Goal: Task Accomplishment & Management: Manage account settings

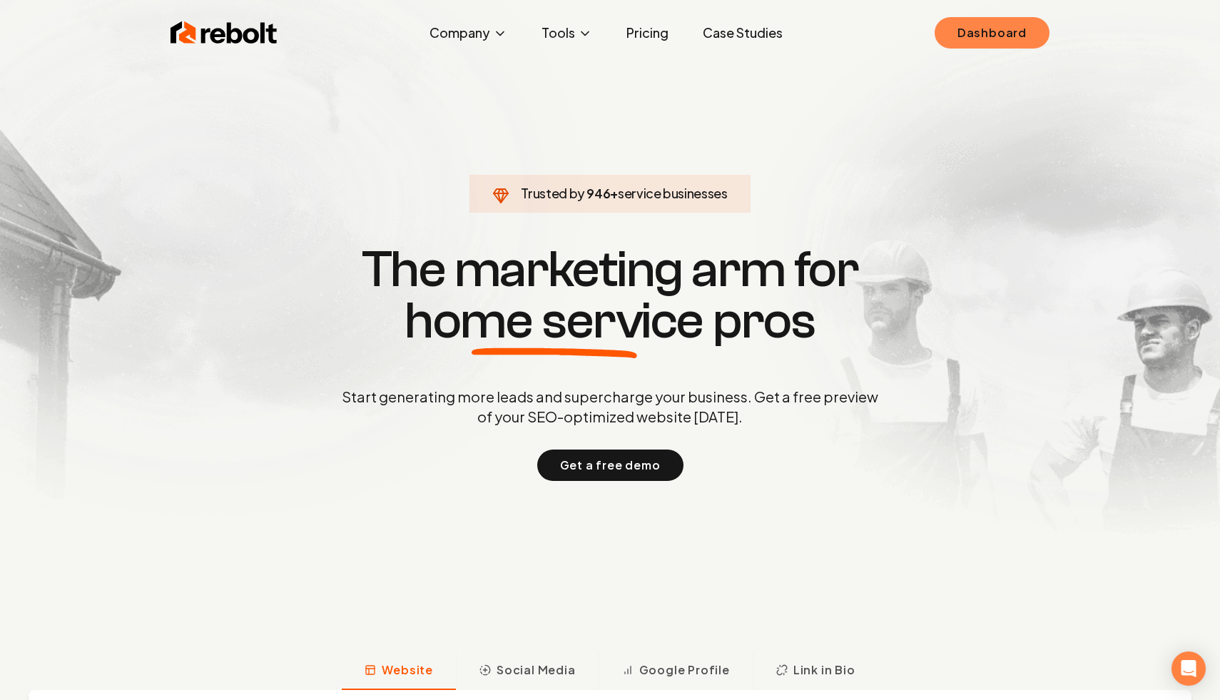
click at [1024, 39] on link "Dashboard" at bounding box center [992, 32] width 115 height 31
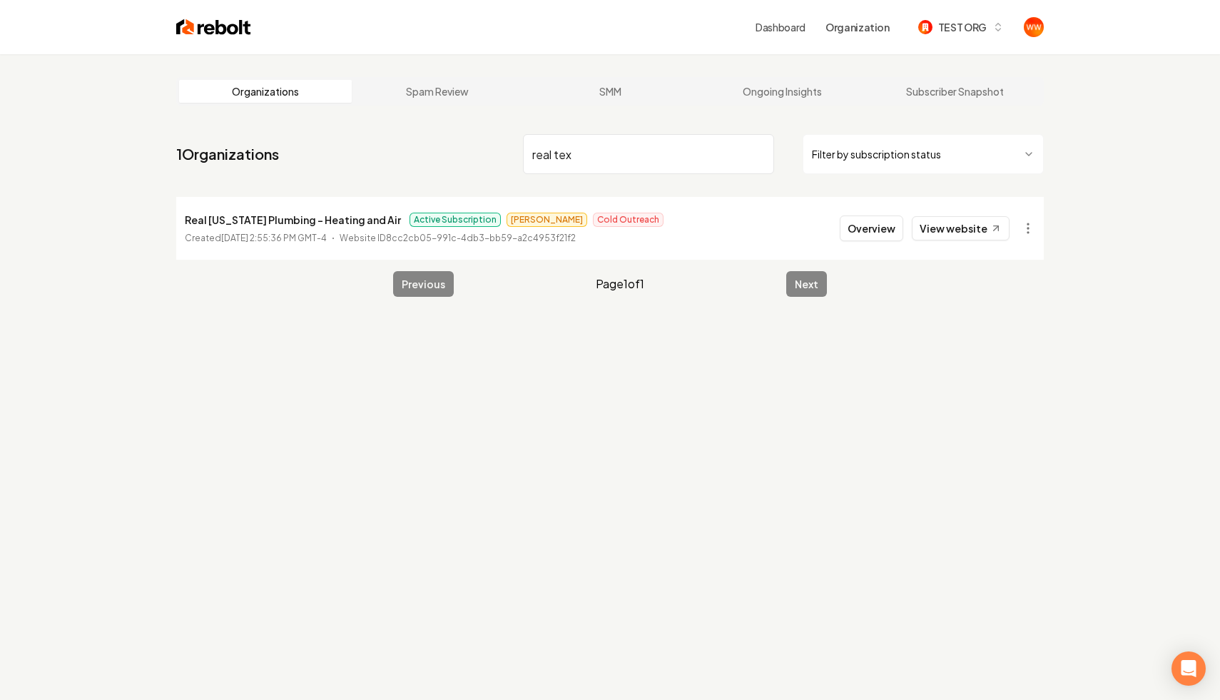
type input "real tex"
click at [878, 229] on button "Overview" at bounding box center [871, 228] width 63 height 26
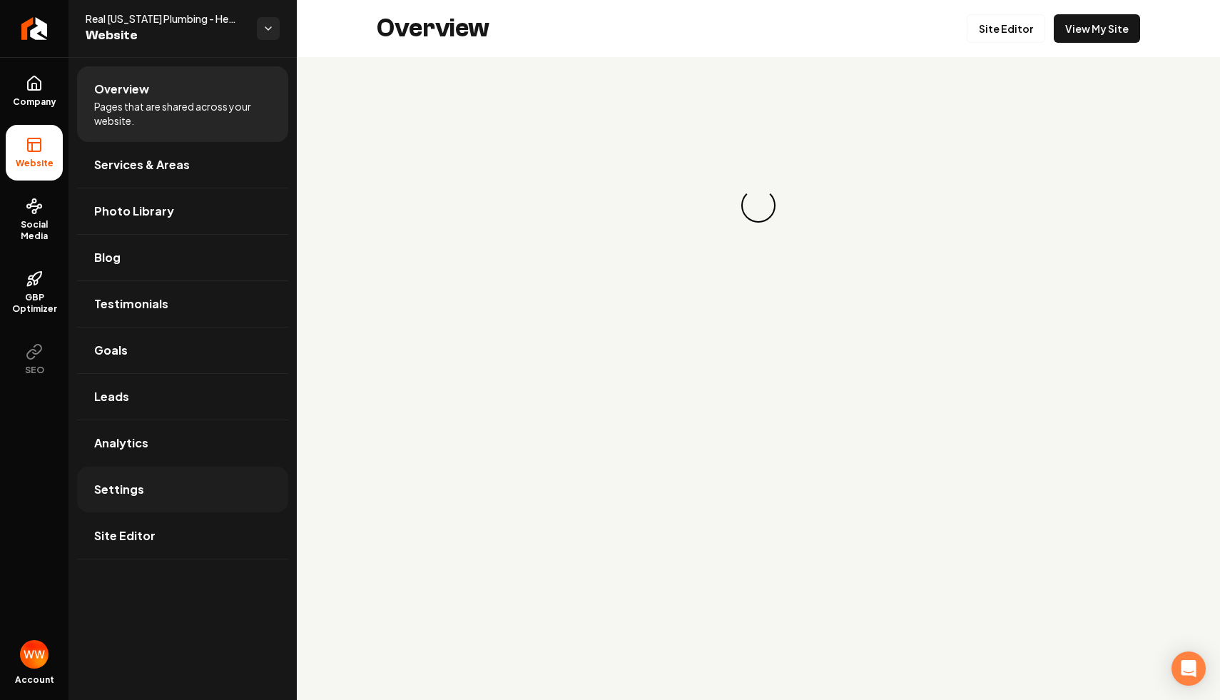
click at [122, 484] on span "Settings" at bounding box center [119, 489] width 50 height 17
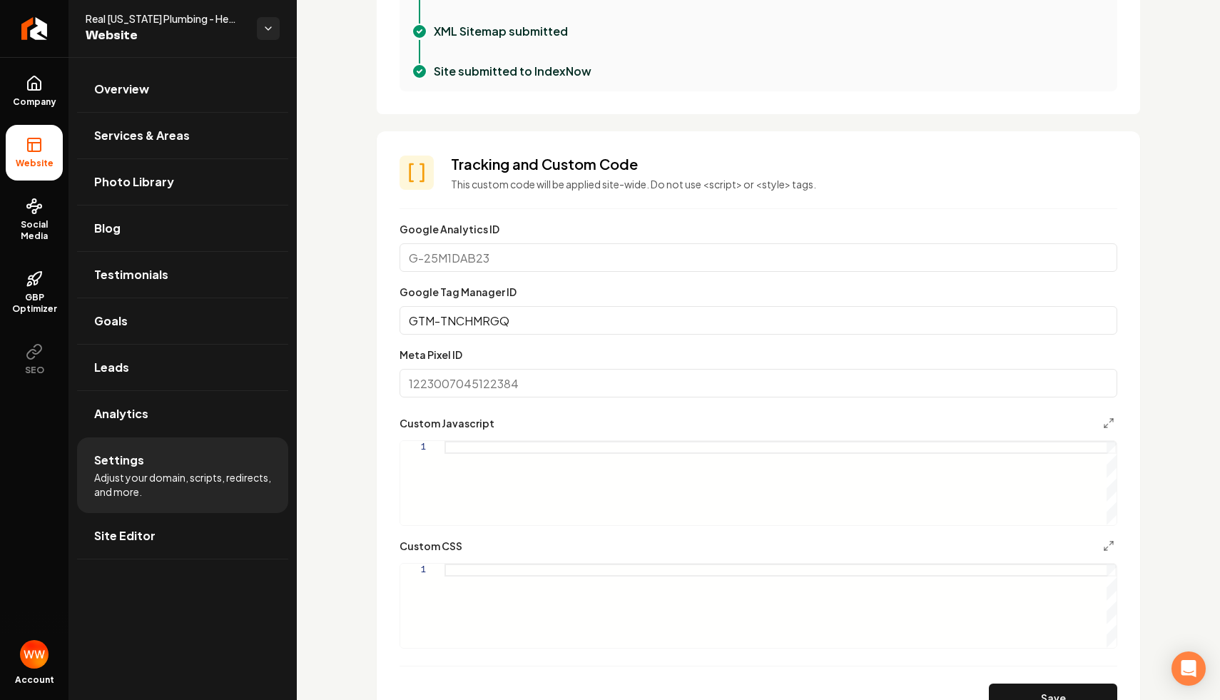
scroll to position [639, 0]
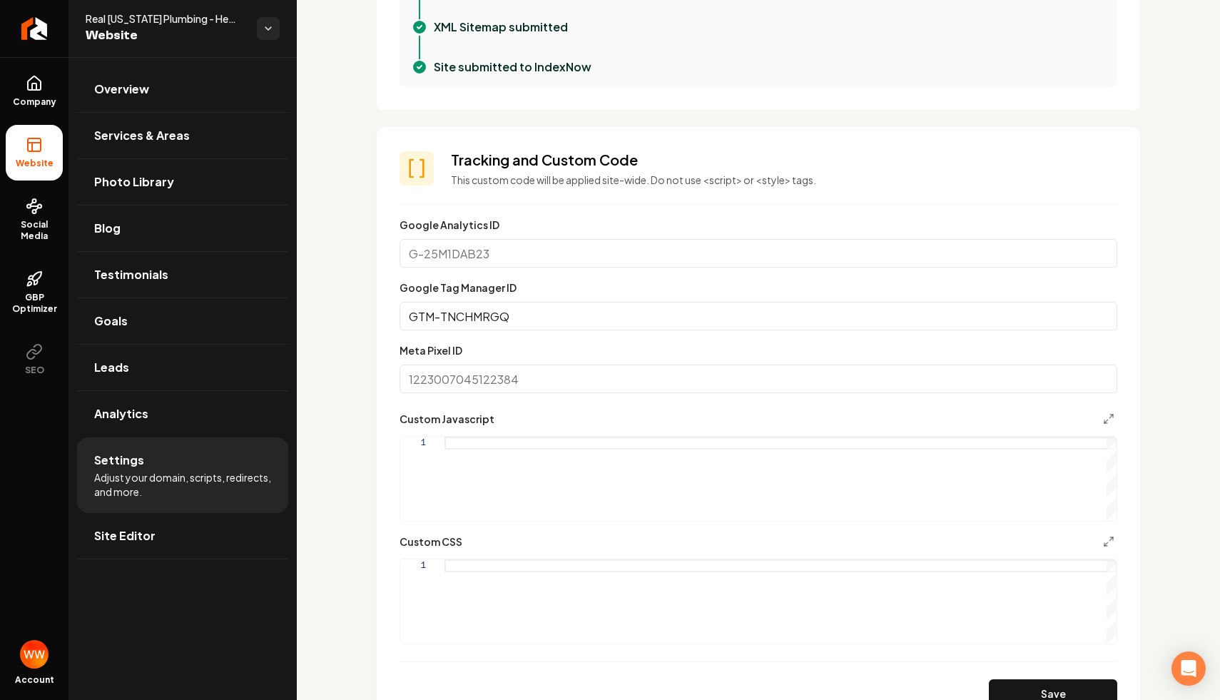
click at [559, 311] on input "GTM-TNCHMRGQ" at bounding box center [759, 316] width 718 height 29
click at [561, 385] on input "Meta Pixel ID" at bounding box center [759, 379] width 718 height 29
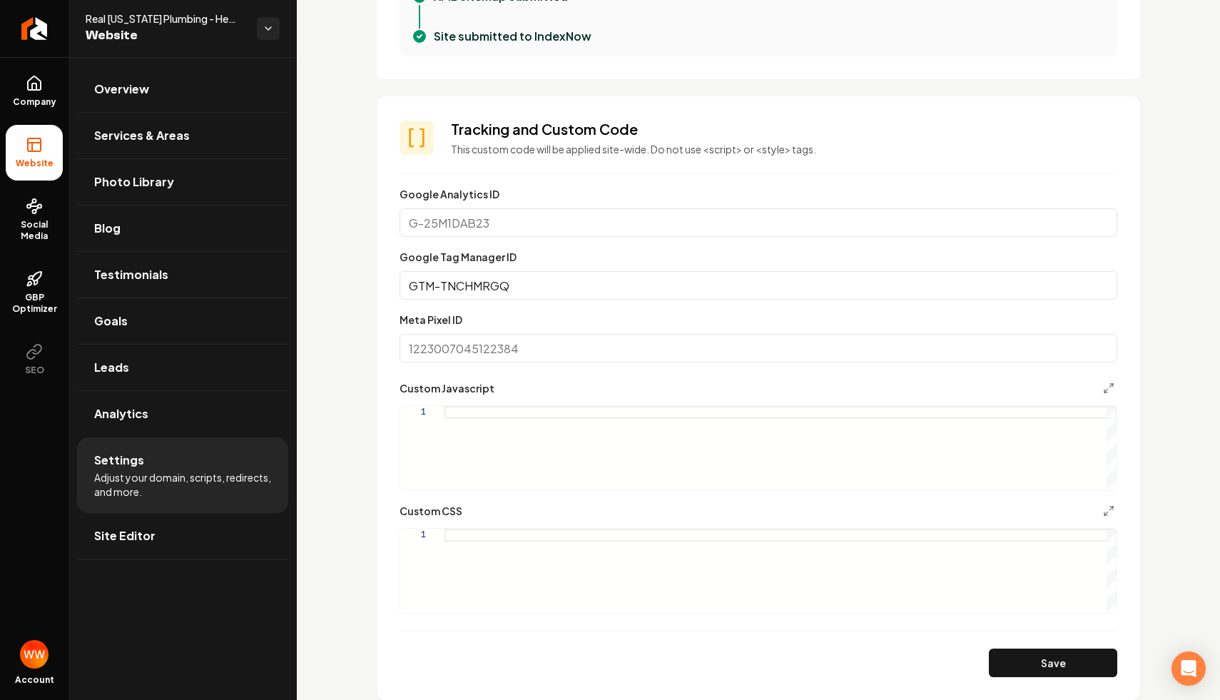
scroll to position [698, 0]
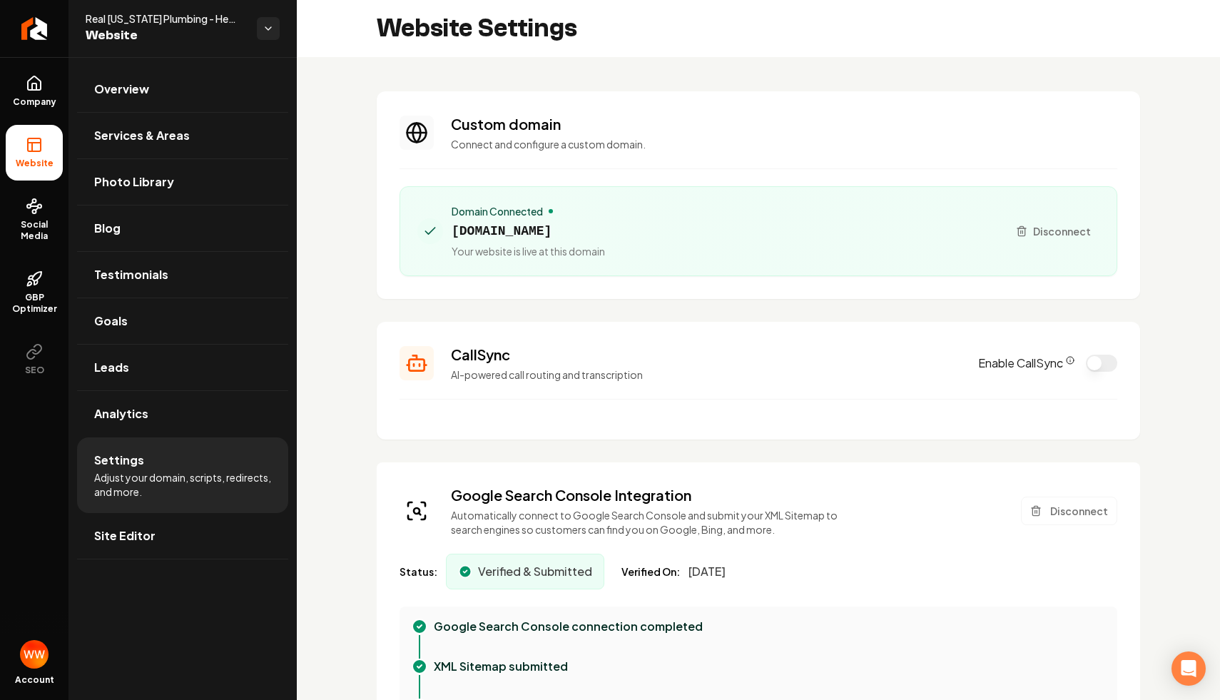
click at [734, 224] on div "Domain Connected realtexasplumbing.com Your website is live at this domain" at bounding box center [706, 231] width 579 height 54
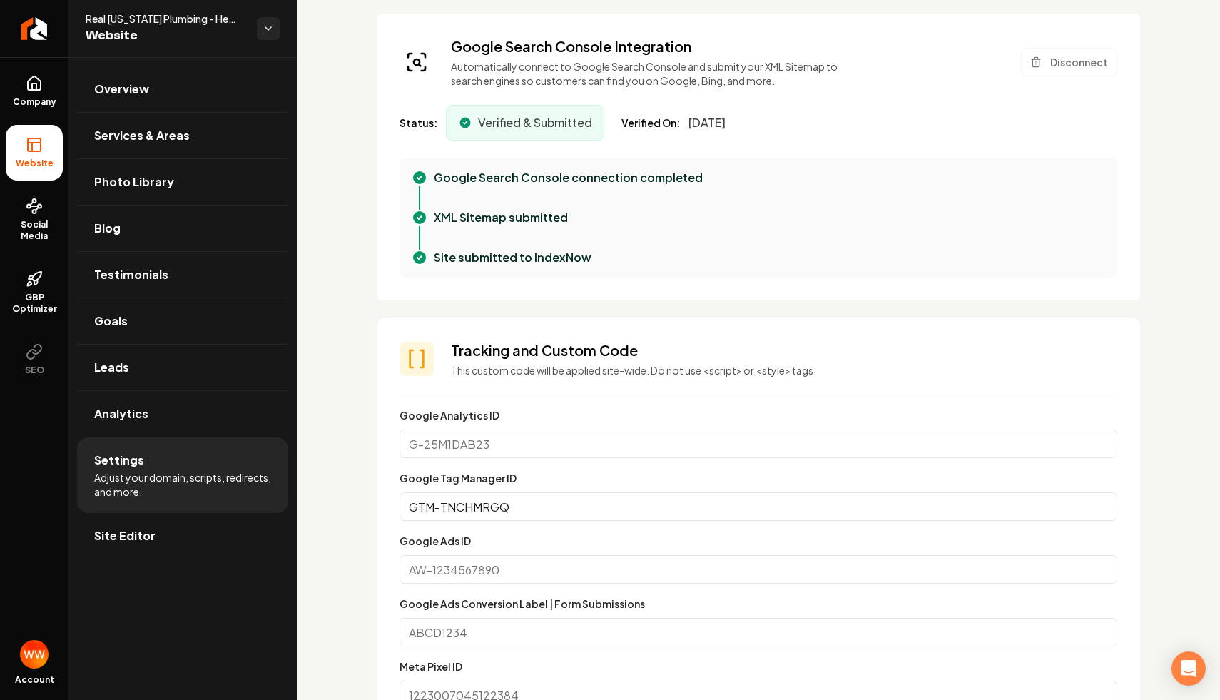
scroll to position [648, 0]
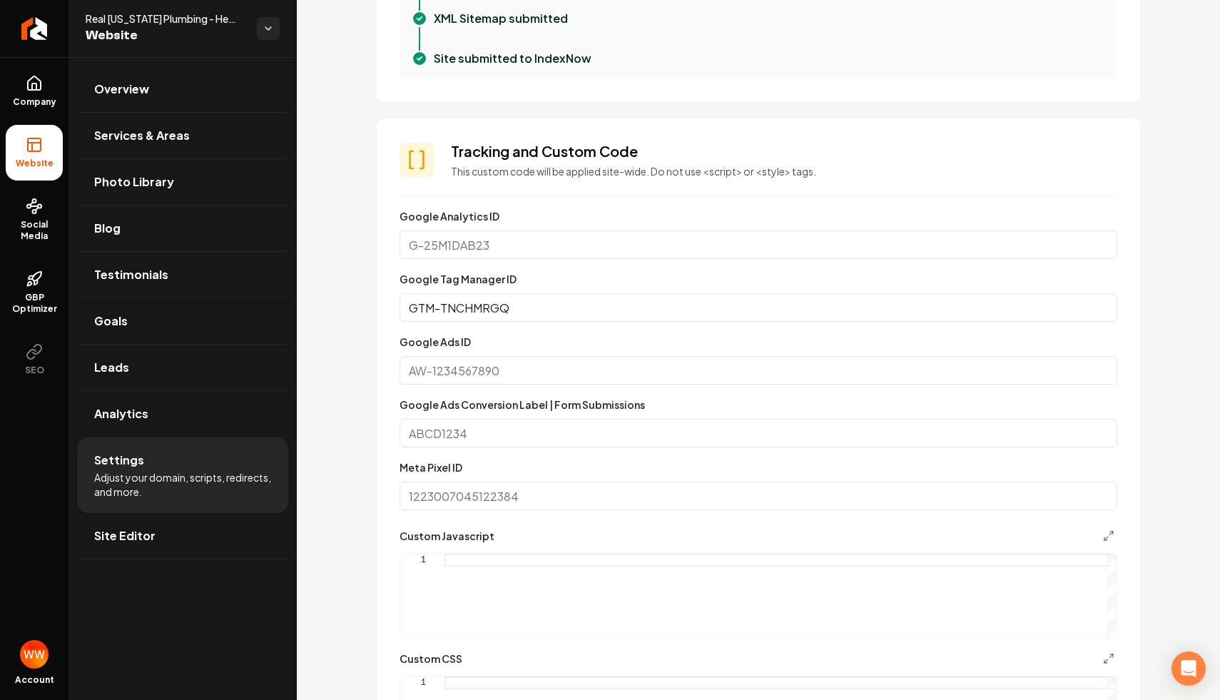
click at [615, 308] on input "GTM-TNCHMRGQ" at bounding box center [759, 307] width 718 height 29
click at [606, 365] on input "Google Ads ID" at bounding box center [759, 370] width 718 height 29
paste input "17275671430"
type input "17275671430"
paste input "17275671430"
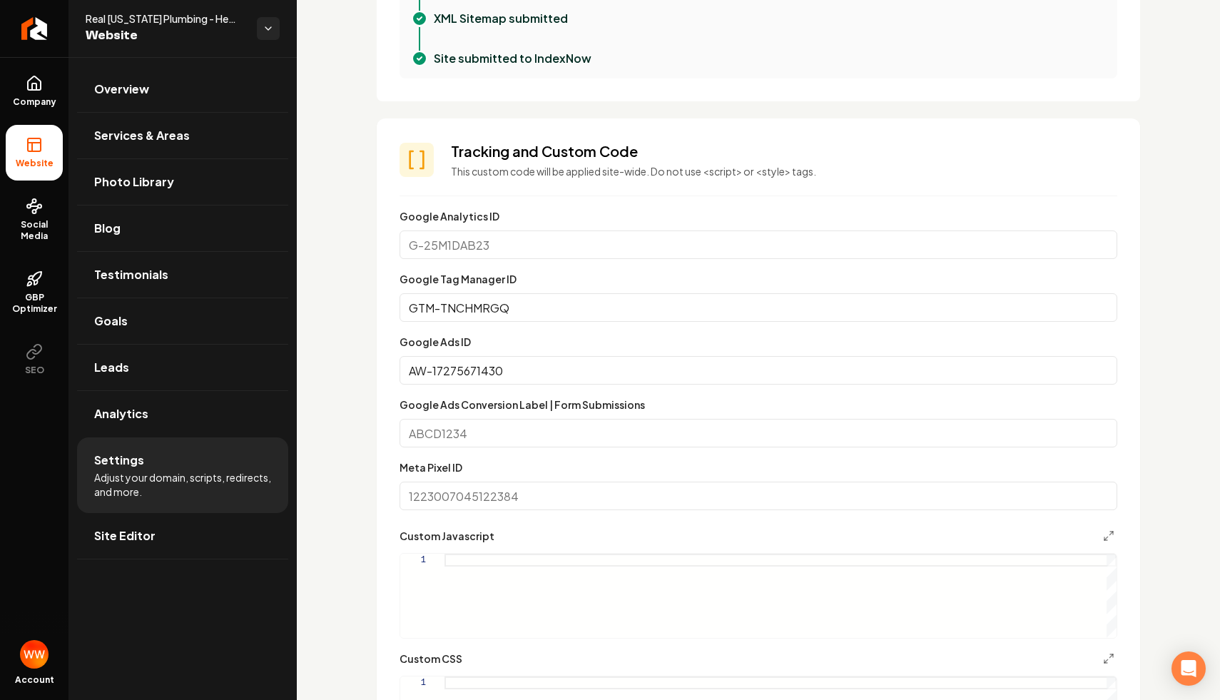
type input "AW-17275671430"
click at [377, 403] on section "Tracking and Custom Code This custom code will be applied site-wide. Do not use…" at bounding box center [758, 482] width 763 height 729
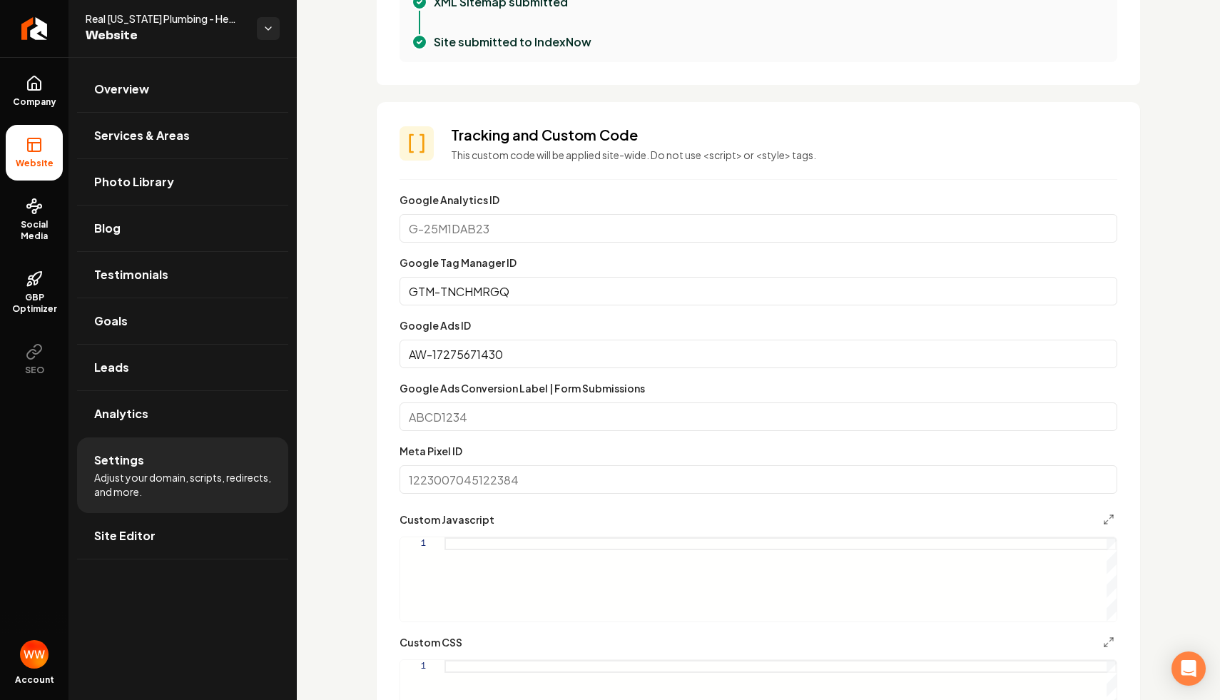
scroll to position [679, 0]
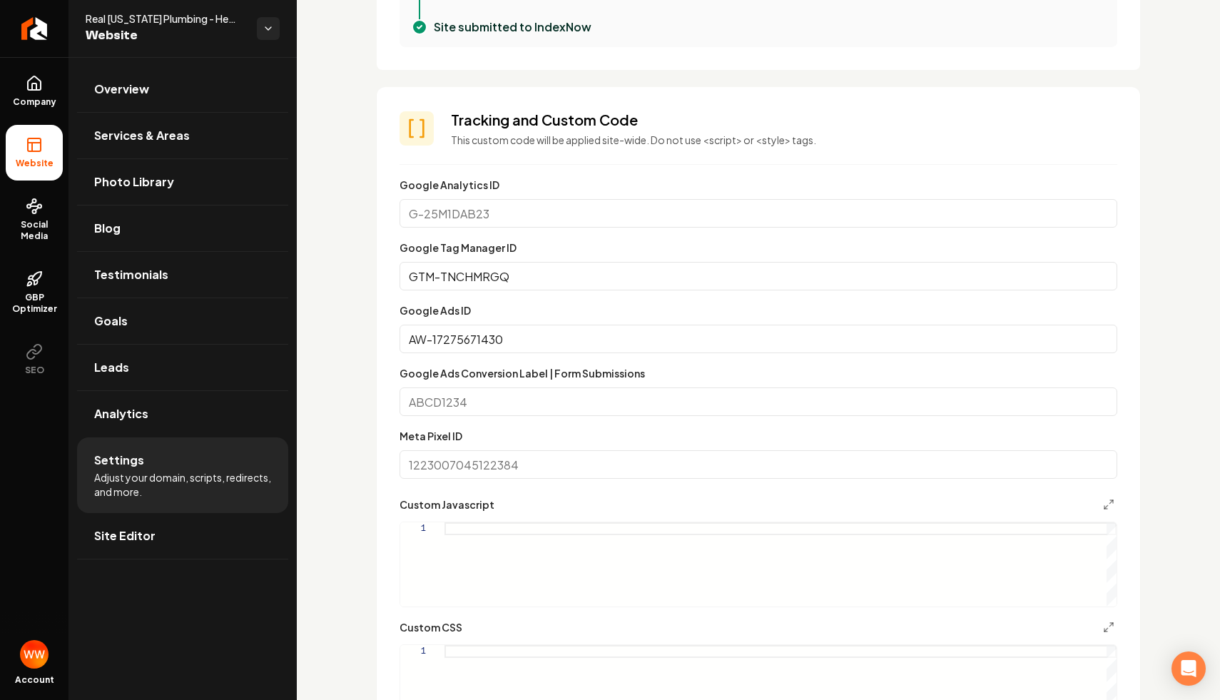
click at [523, 456] on input "Meta Pixel ID" at bounding box center [759, 464] width 718 height 29
paste input "FtRwCJvR1-QaEIan161A"
type input "FtRwCJvR1-QaEIan161A"
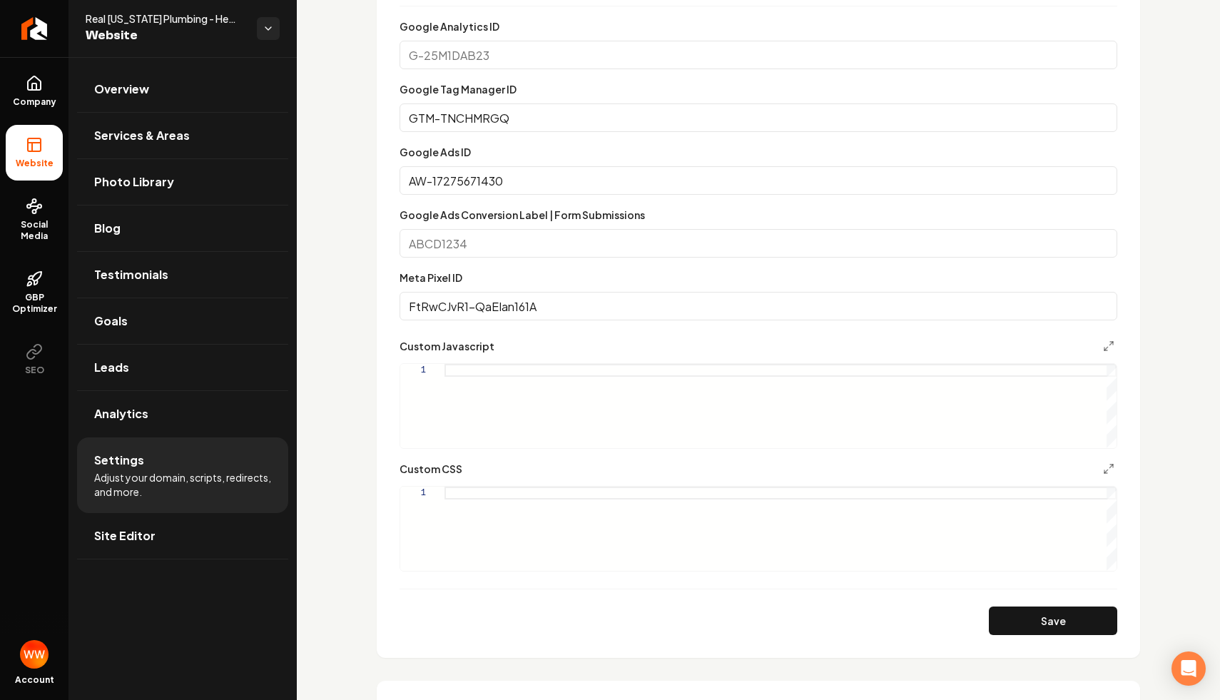
scroll to position [842, 0]
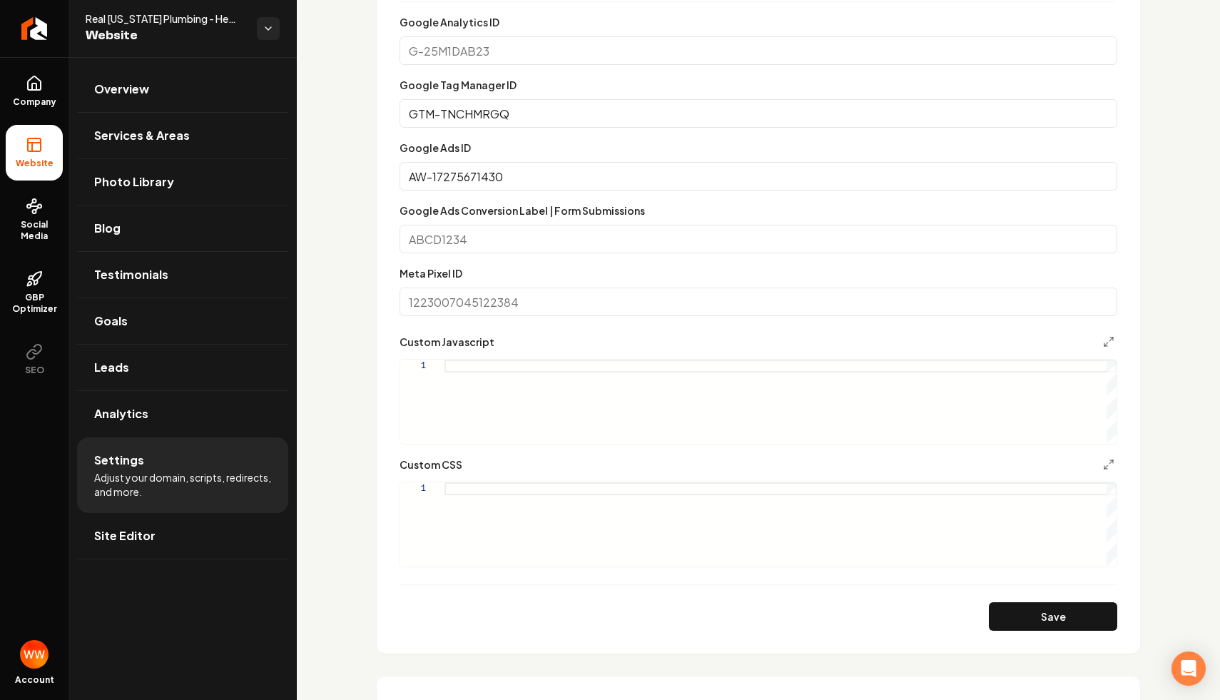
click at [480, 253] on form "Google Analytics ID Google Tag Manager ID GTM-TNCHMRGQ Google Ads ID AW-1727567…" at bounding box center [759, 322] width 718 height 617
click at [491, 239] on input "Google Ads Conversion Label | Form Submissions" at bounding box center [759, 239] width 718 height 29
paste input "FtRwCJvR1-QaEIan161A"
type input "FtRwCJvR1-QaEIan161A"
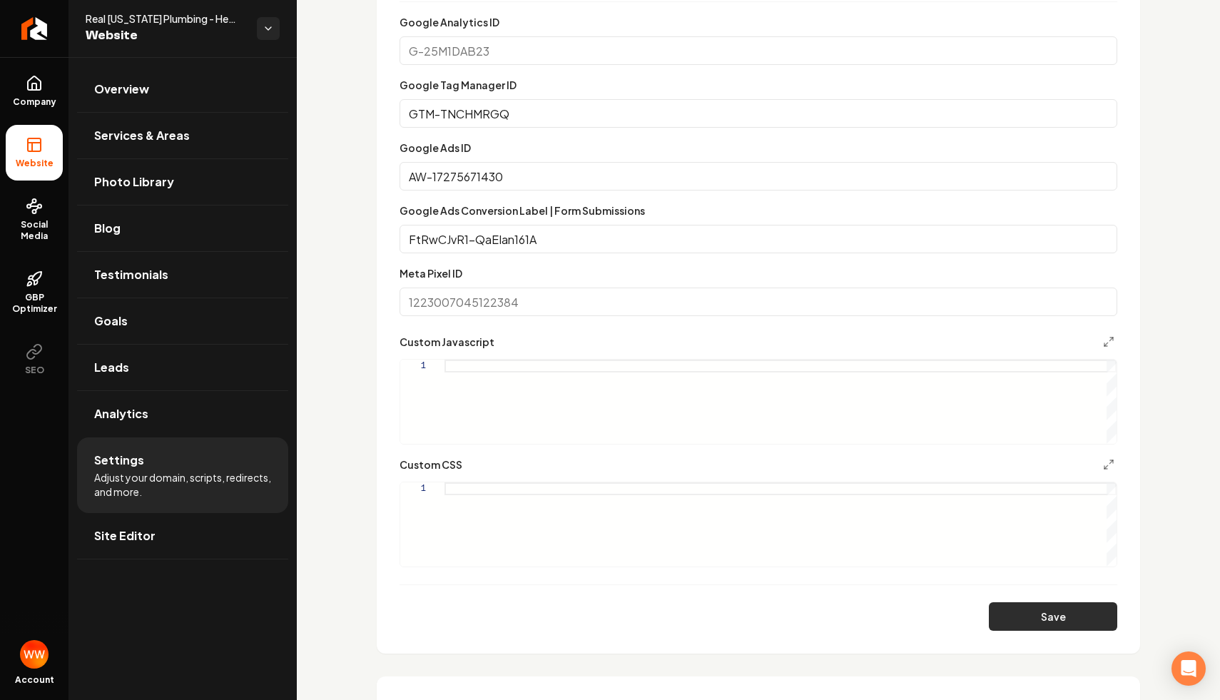
click at [1012, 619] on button "Save" at bounding box center [1053, 616] width 128 height 29
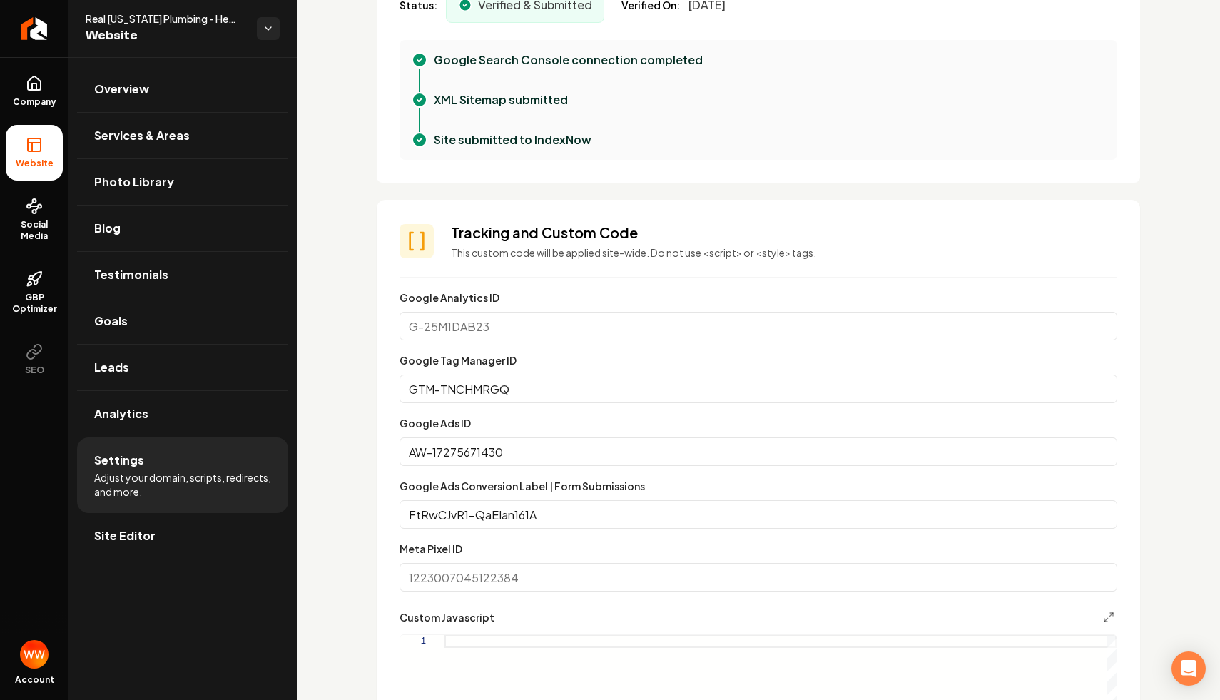
scroll to position [588, 0]
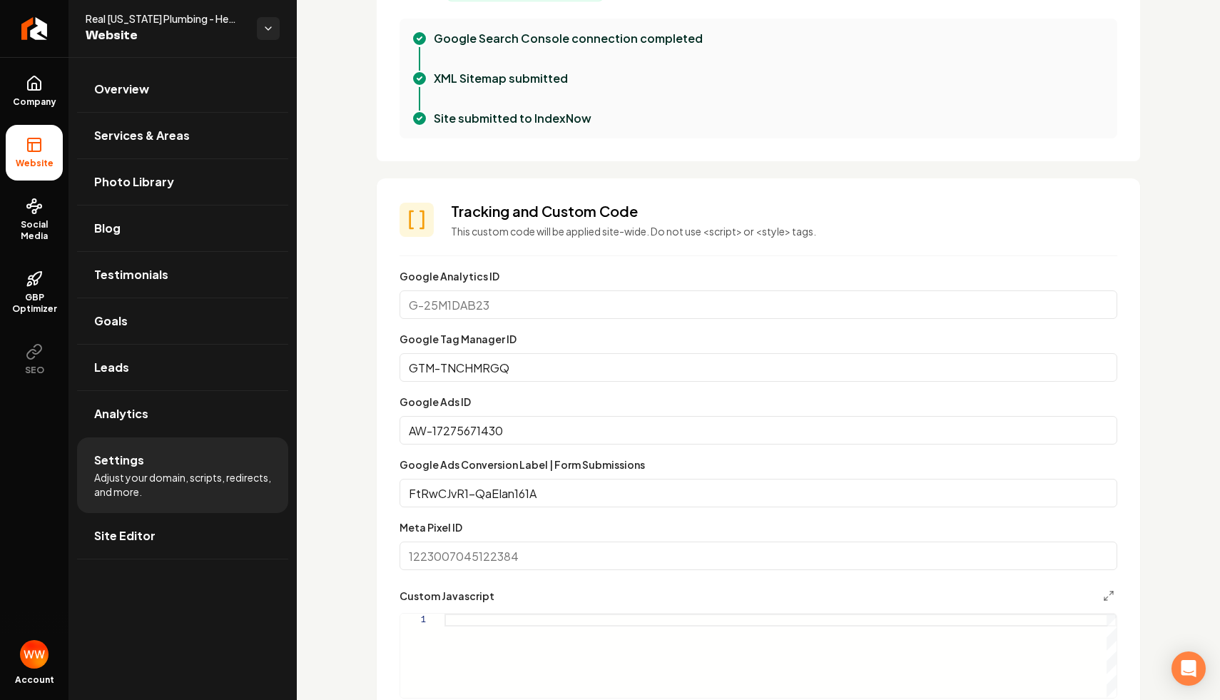
click at [619, 418] on input "AW-17275671430" at bounding box center [759, 430] width 718 height 29
click at [578, 498] on input "FtRwCJvR1-QaEIan161A" at bounding box center [759, 493] width 718 height 29
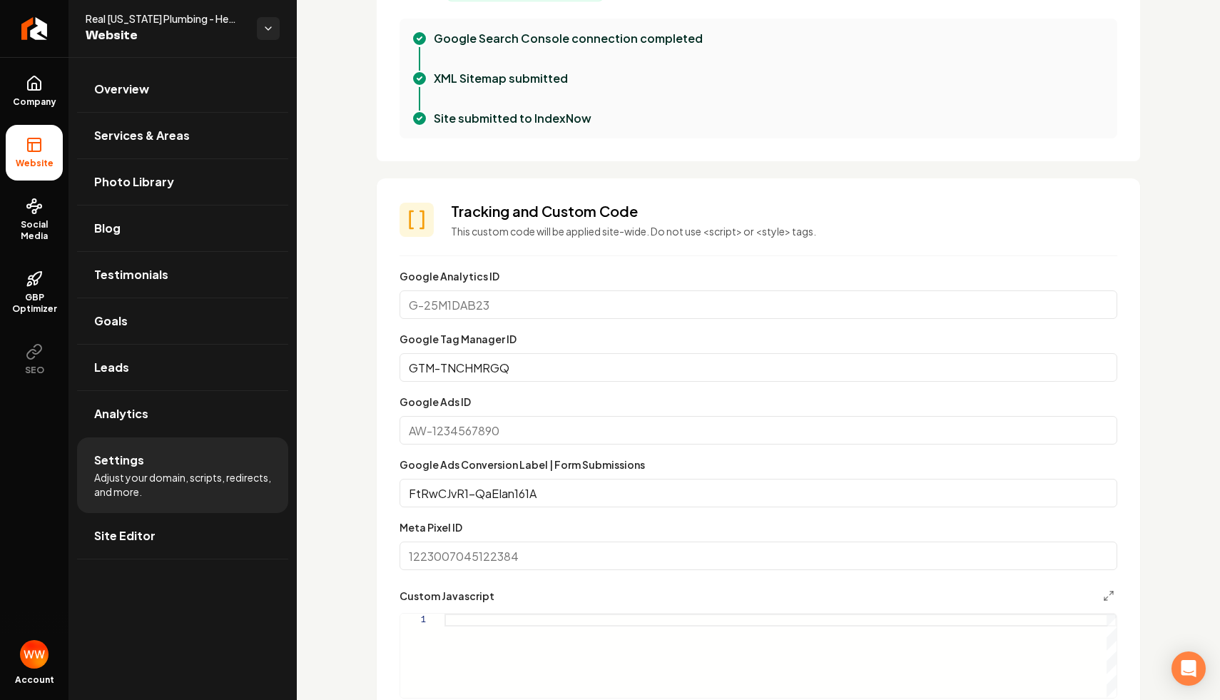
click at [578, 498] on input "FtRwCJvR1-QaEIan161A" at bounding box center [759, 493] width 718 height 29
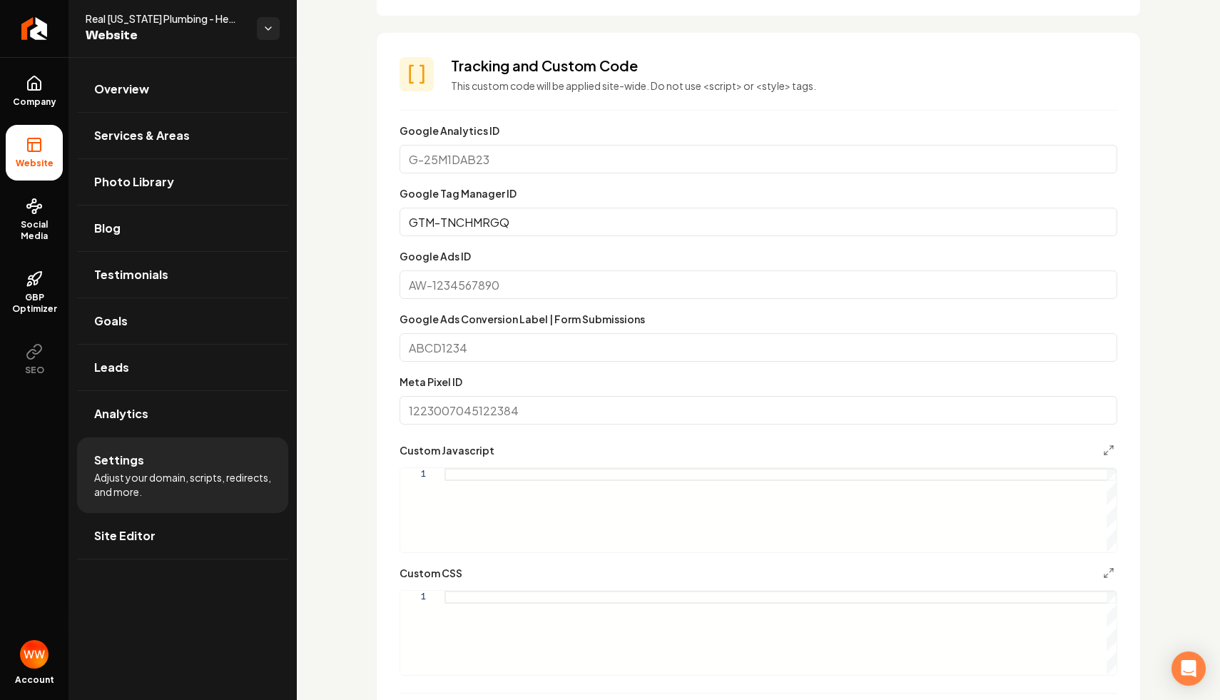
scroll to position [786, 0]
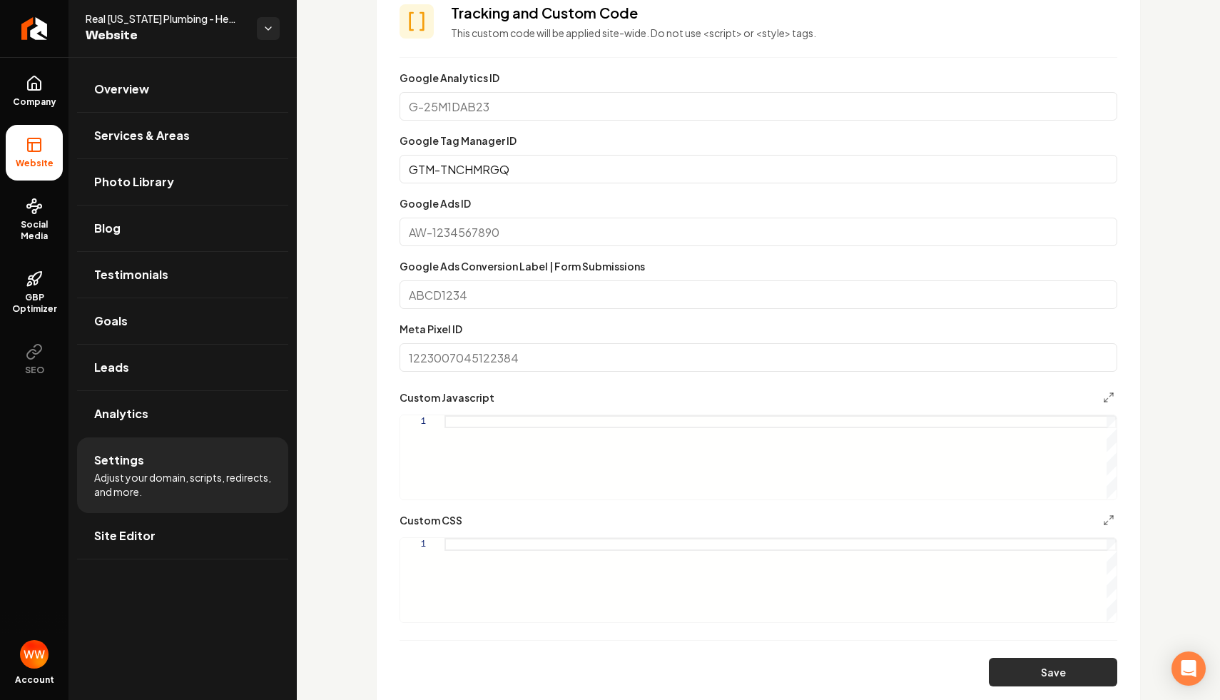
click at [1078, 682] on button "Save" at bounding box center [1053, 672] width 128 height 29
click at [612, 247] on form "Google Analytics ID Google Tag Manager ID GTM-TNCHMRGQ Google Ads ID Google Ads…" at bounding box center [759, 377] width 718 height 617
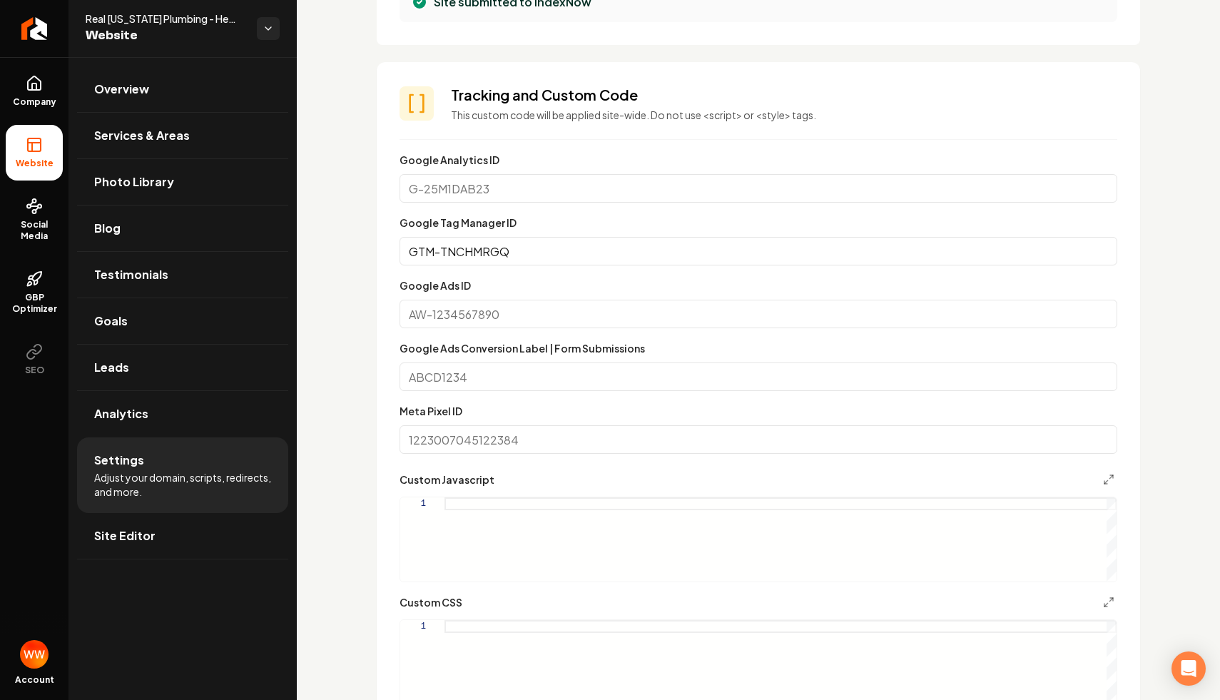
scroll to position [685, 0]
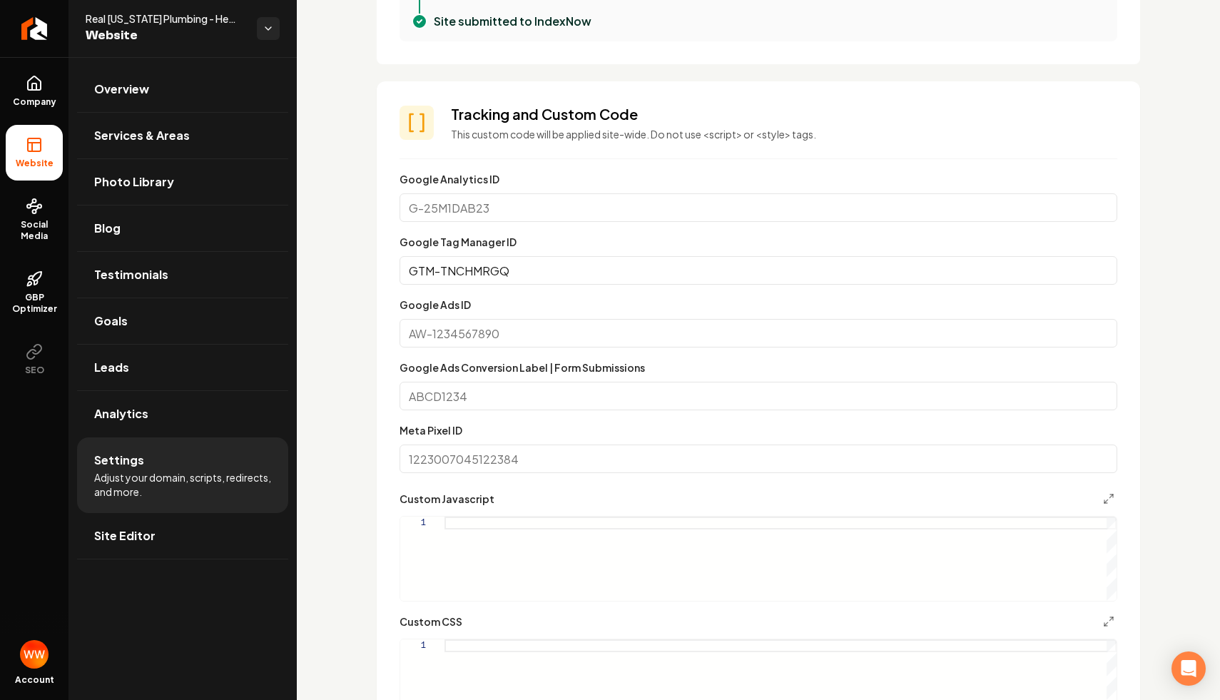
click at [599, 412] on form "Google Analytics ID Google Tag Manager ID GTM-TNCHMRGQ Google Ads ID Google Ads…" at bounding box center [759, 479] width 718 height 617
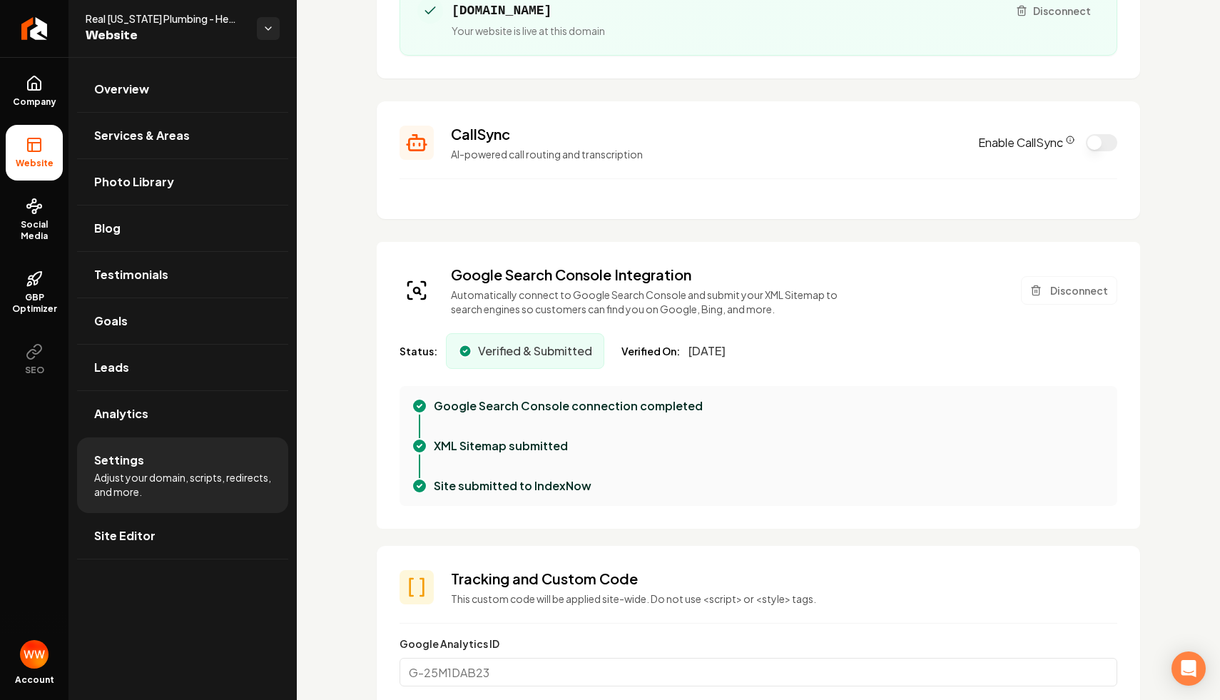
scroll to position [0, 0]
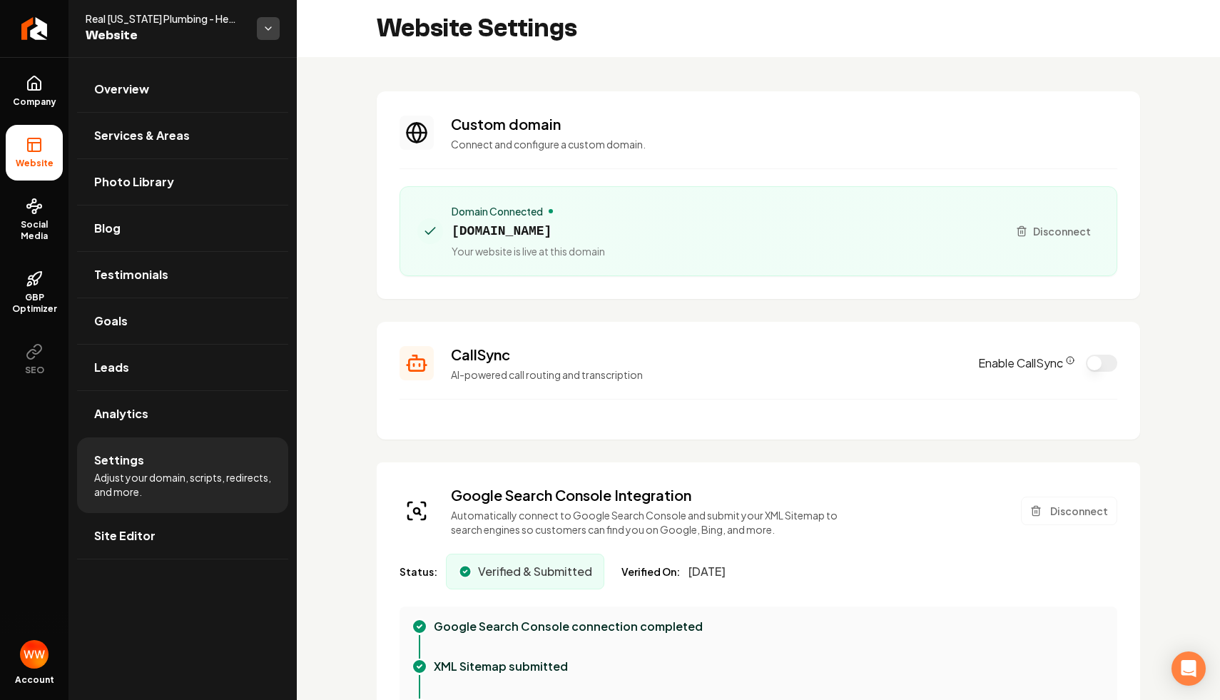
click at [268, 26] on html "Company Website Social Media GBP Optimizer SEO Account Real [US_STATE] Plumbing…" at bounding box center [610, 350] width 1220 height 700
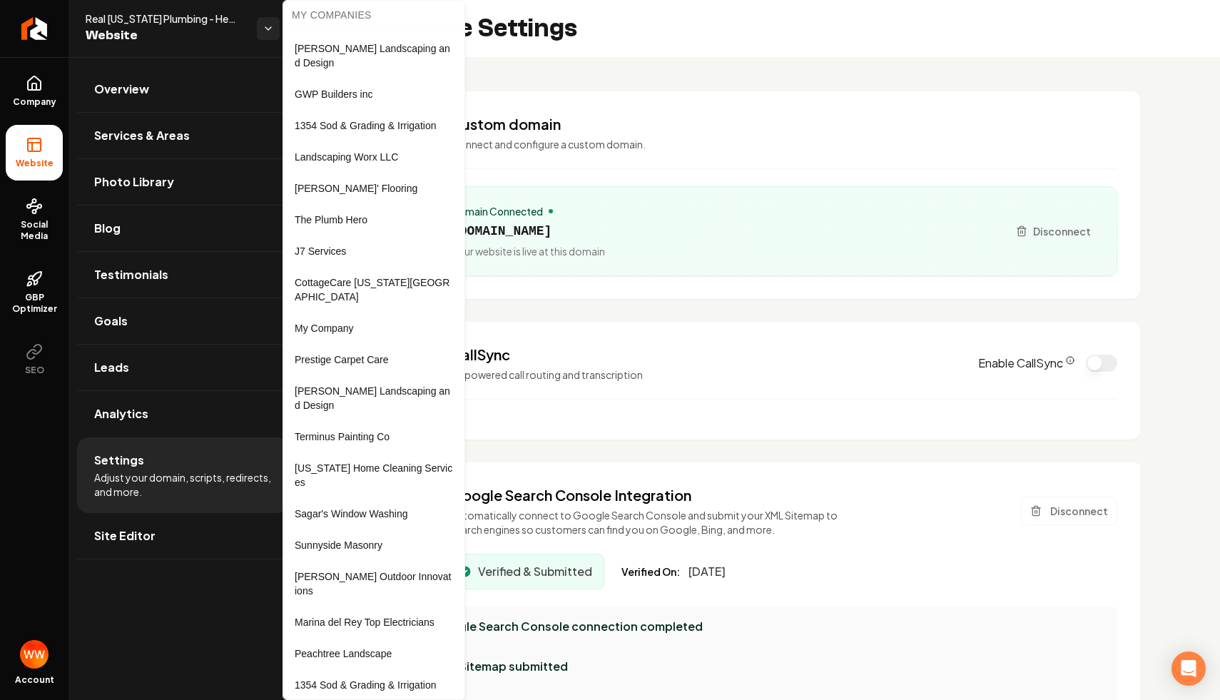
click at [39, 651] on html "Company Website Social Media GBP Optimizer SEO Account Real [US_STATE] Plumbing…" at bounding box center [610, 350] width 1220 height 700
click at [39, 651] on img "Open user button" at bounding box center [34, 654] width 29 height 29
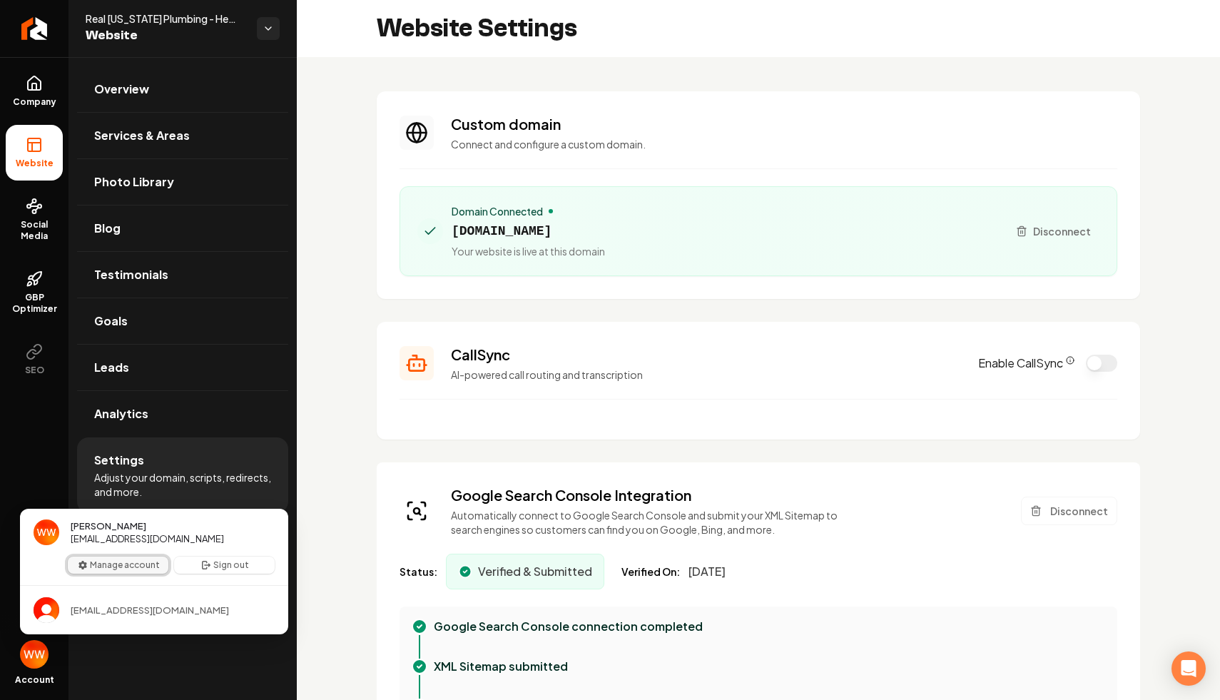
click at [151, 570] on button "Manage account" at bounding box center [118, 564] width 101 height 17
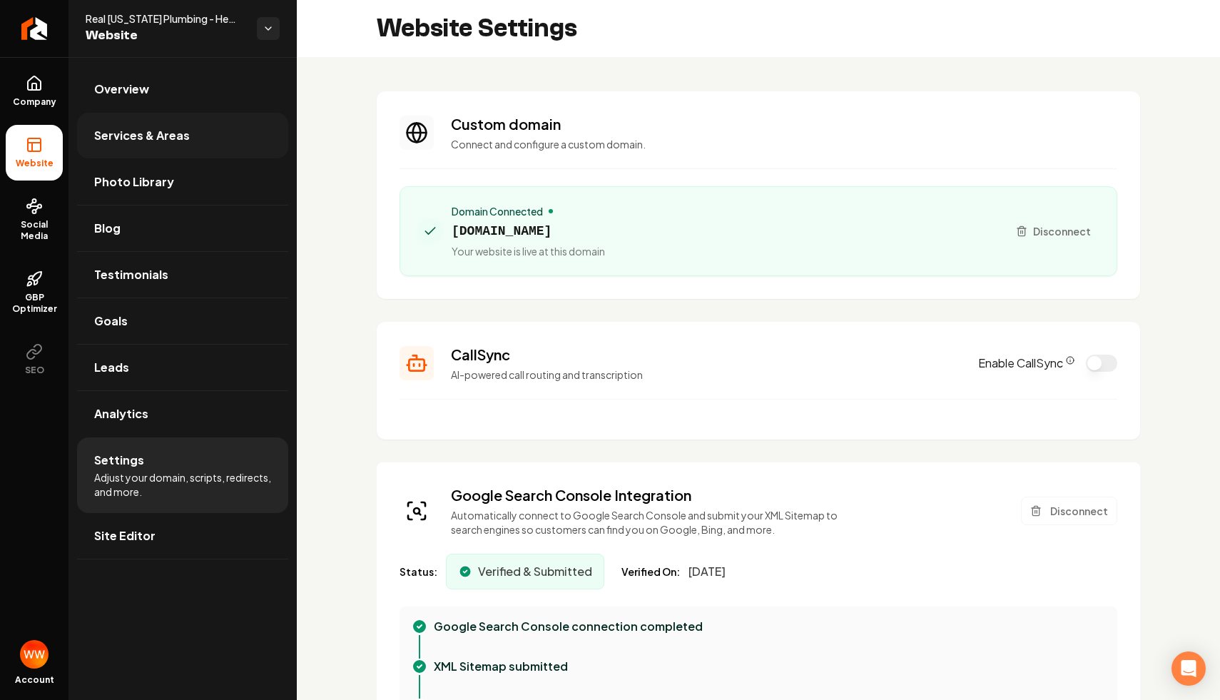
click at [168, 138] on span "Services & Areas" at bounding box center [142, 135] width 96 height 17
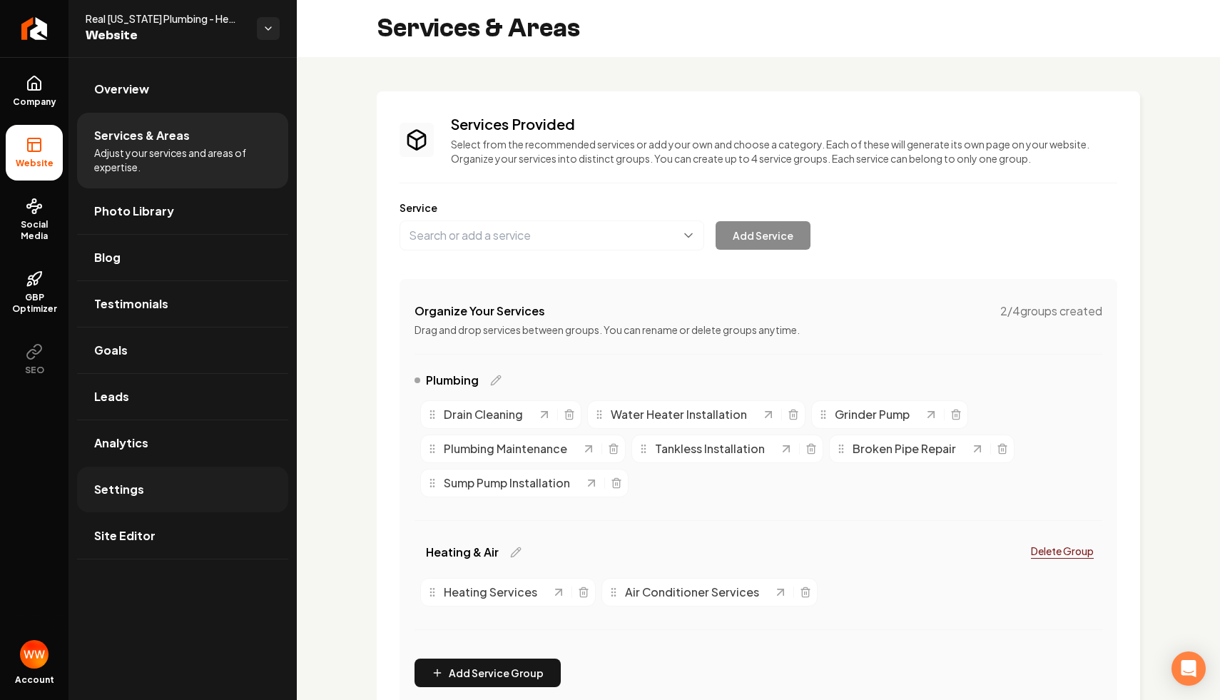
click at [199, 482] on link "Settings" at bounding box center [182, 490] width 211 height 46
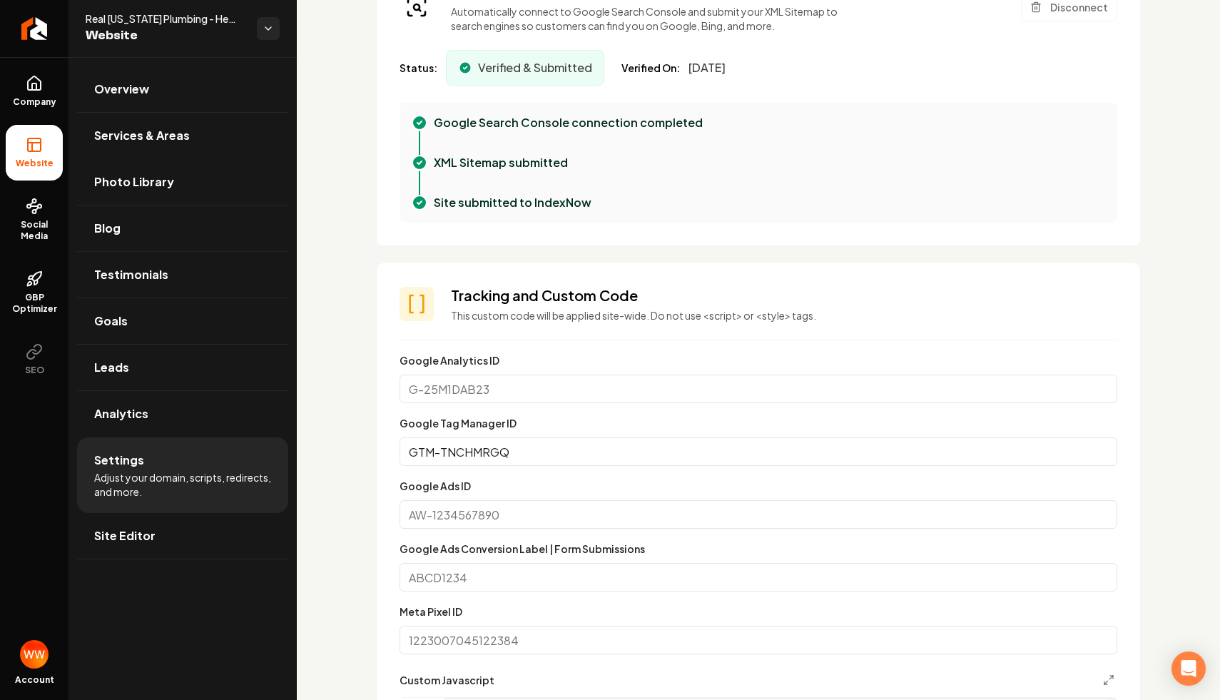
scroll to position [622, 0]
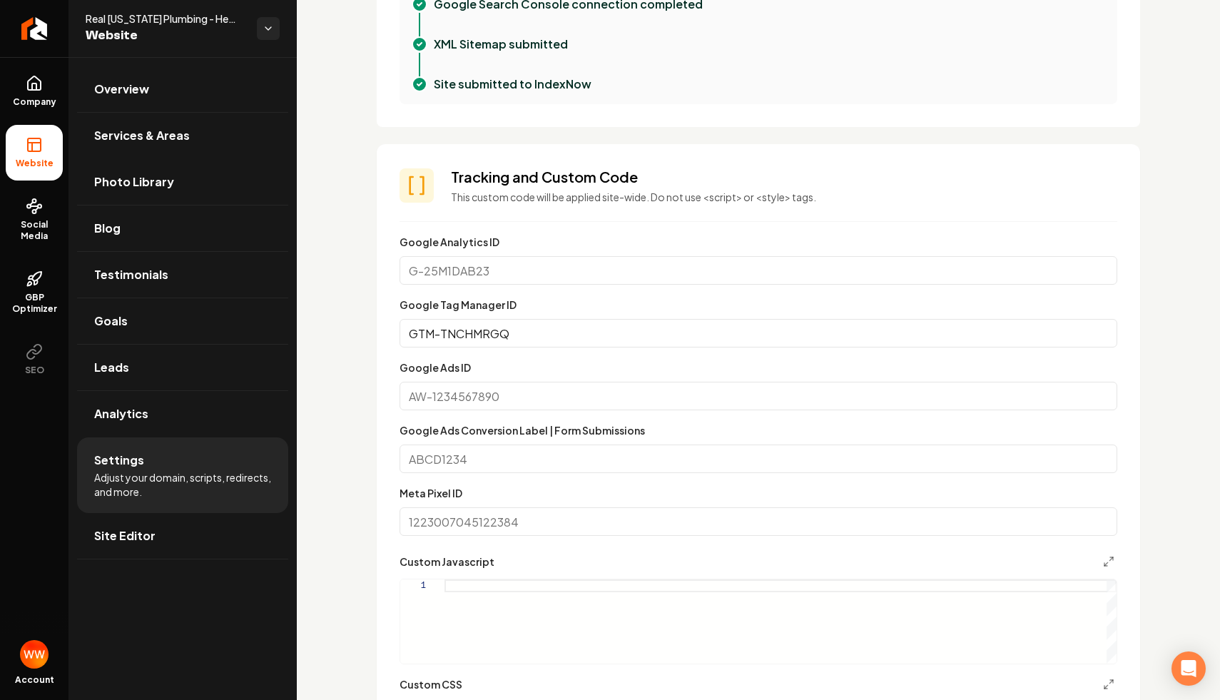
click at [654, 402] on input "Google Ads ID" at bounding box center [759, 396] width 718 height 29
paste input "FtRwCJvR1-QaEIan161A"
type input "AW-"
click at [616, 450] on input "Google Ads Conversion Label | Form Submissions" at bounding box center [759, 458] width 718 height 29
paste input "FtRwCJvR1-QaEIan161A"
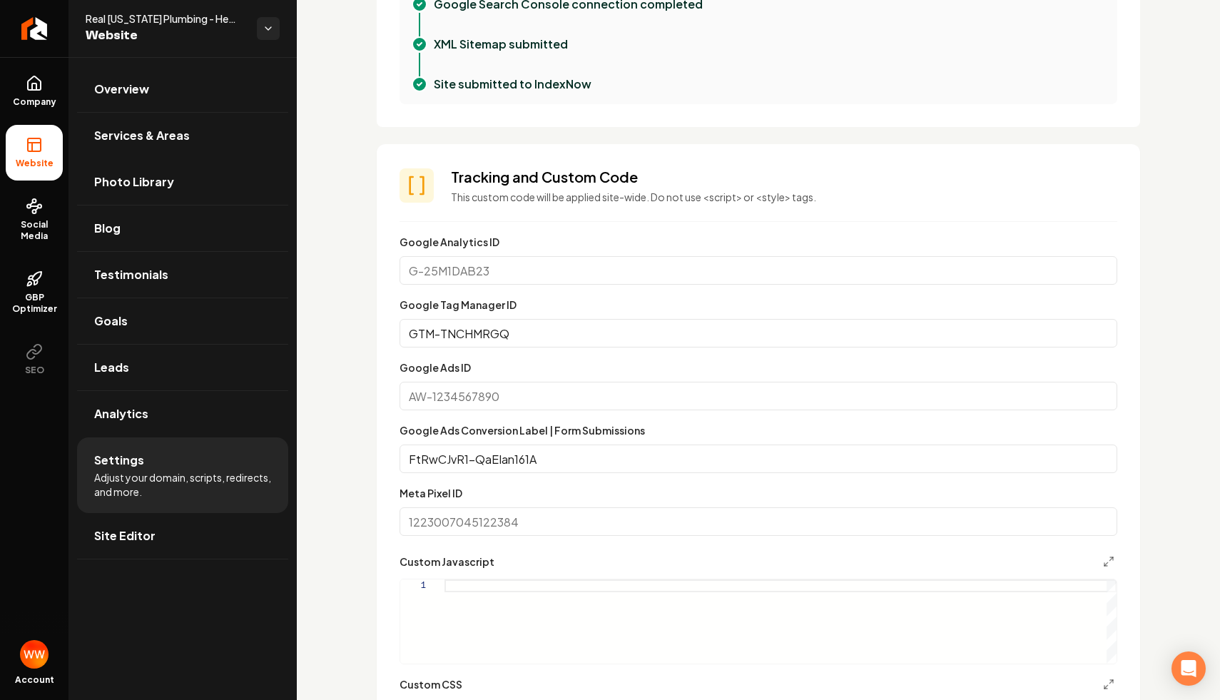
type input "FtRwCJvR1-QaEIan161A"
click at [540, 405] on input "Google Ads ID" at bounding box center [759, 396] width 718 height 29
paste input "17275671430"
type input "AW-17275671430"
click at [789, 260] on input "Google Analytics ID" at bounding box center [759, 270] width 718 height 29
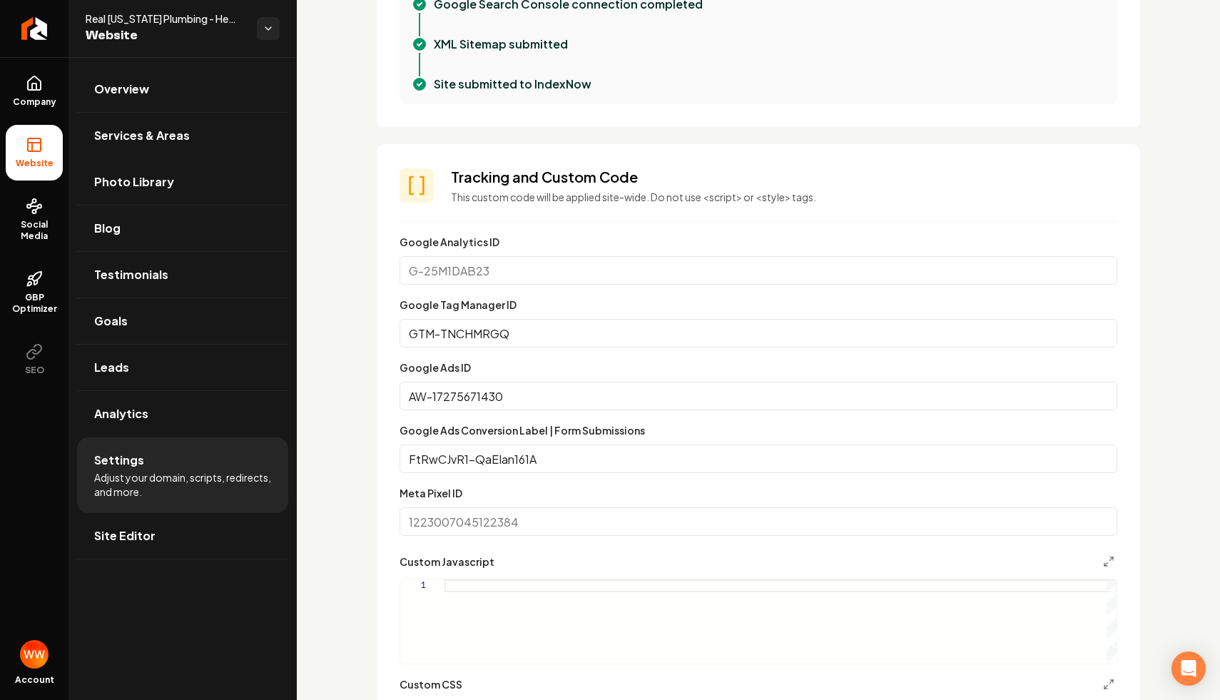
click at [784, 190] on p "This custom code will be applied site-wide. Do not use <script> or <style> tags." at bounding box center [784, 197] width 666 height 14
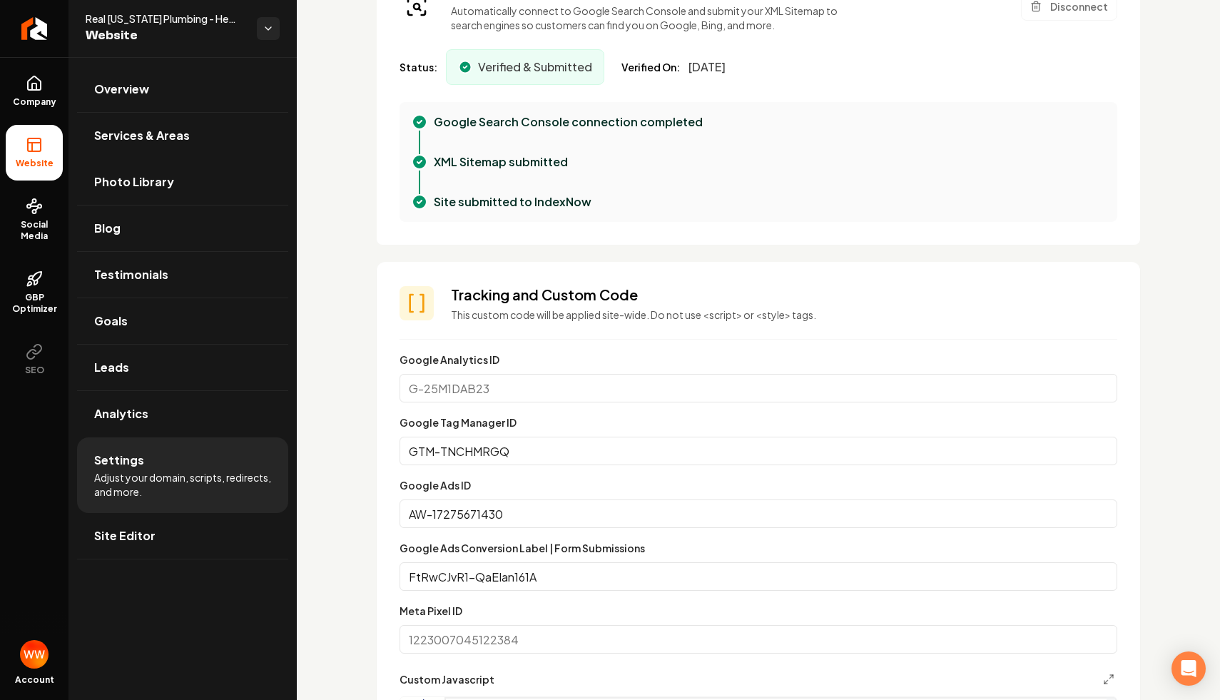
scroll to position [255, 0]
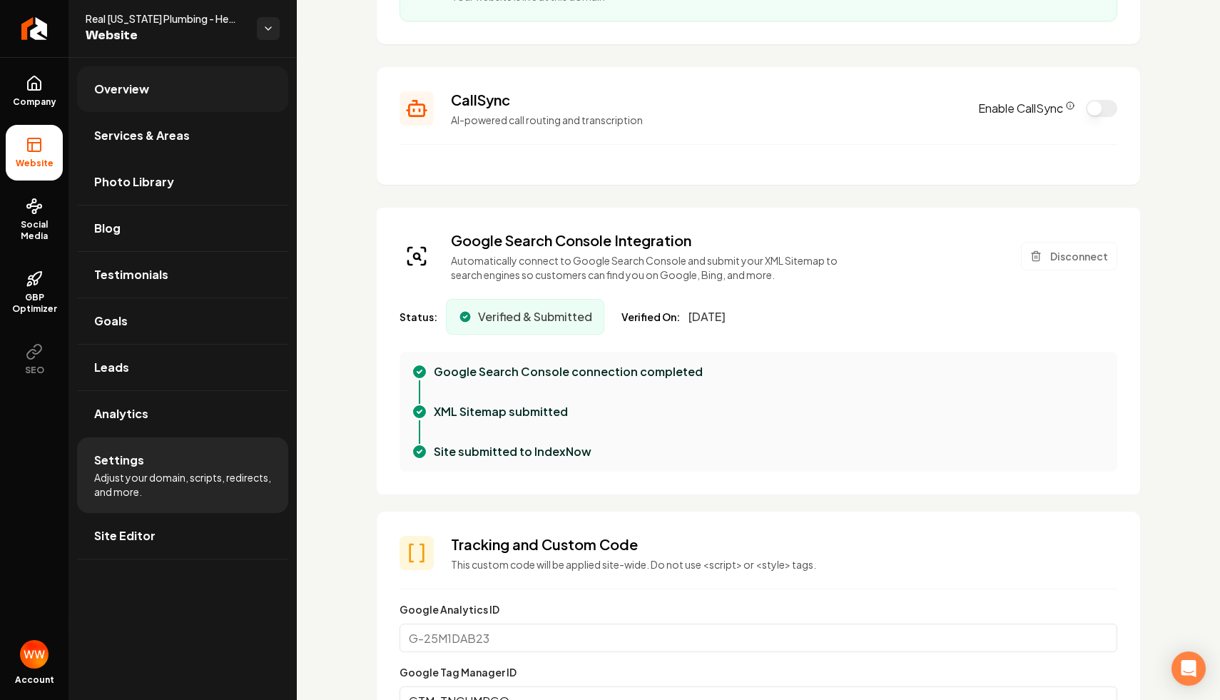
click at [210, 83] on link "Overview" at bounding box center [182, 89] width 211 height 46
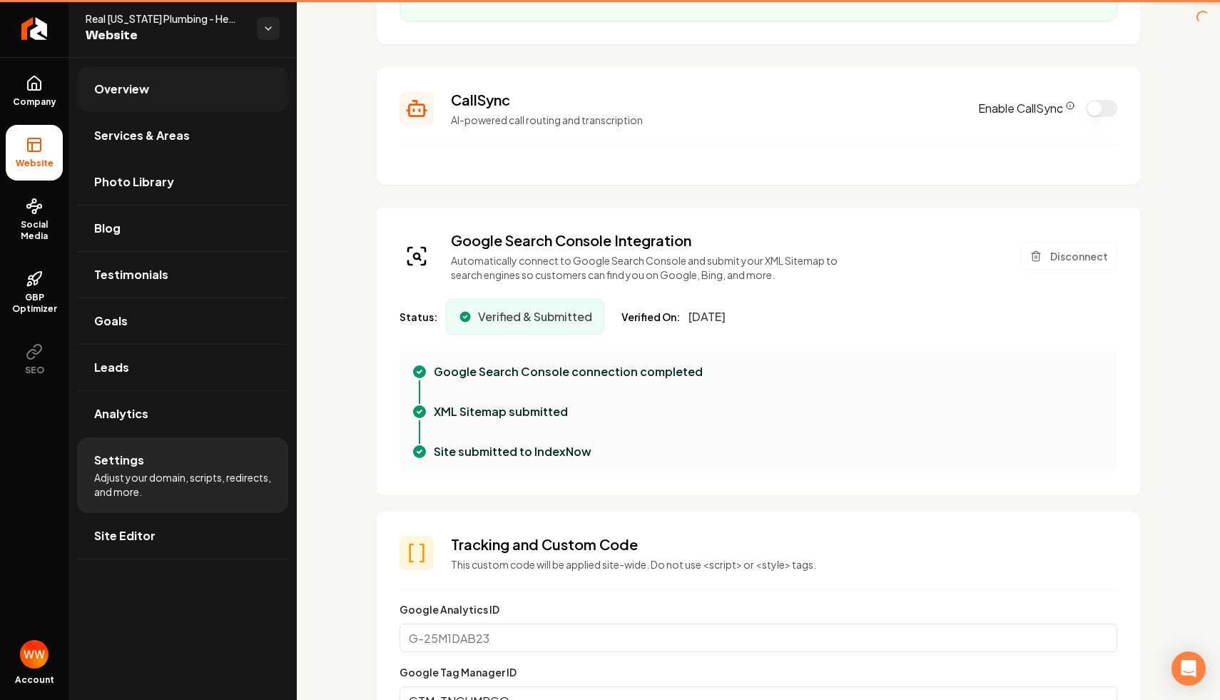
click at [210, 83] on li "Overview" at bounding box center [182, 89] width 211 height 46
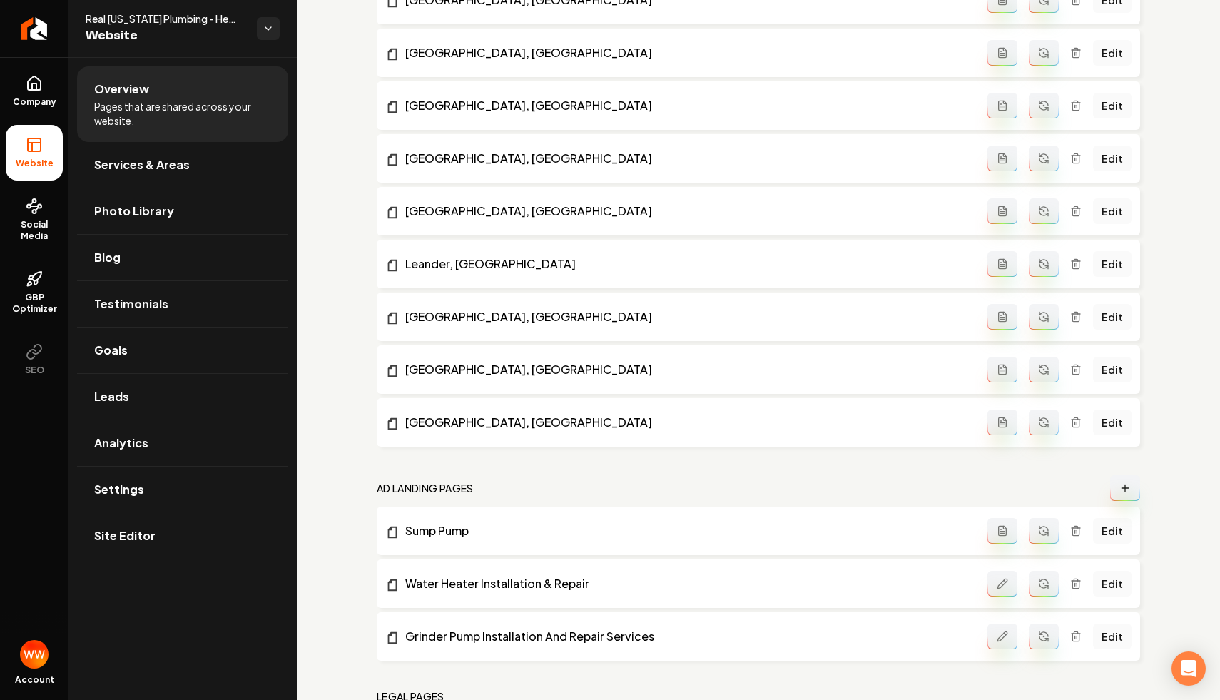
scroll to position [1068, 0]
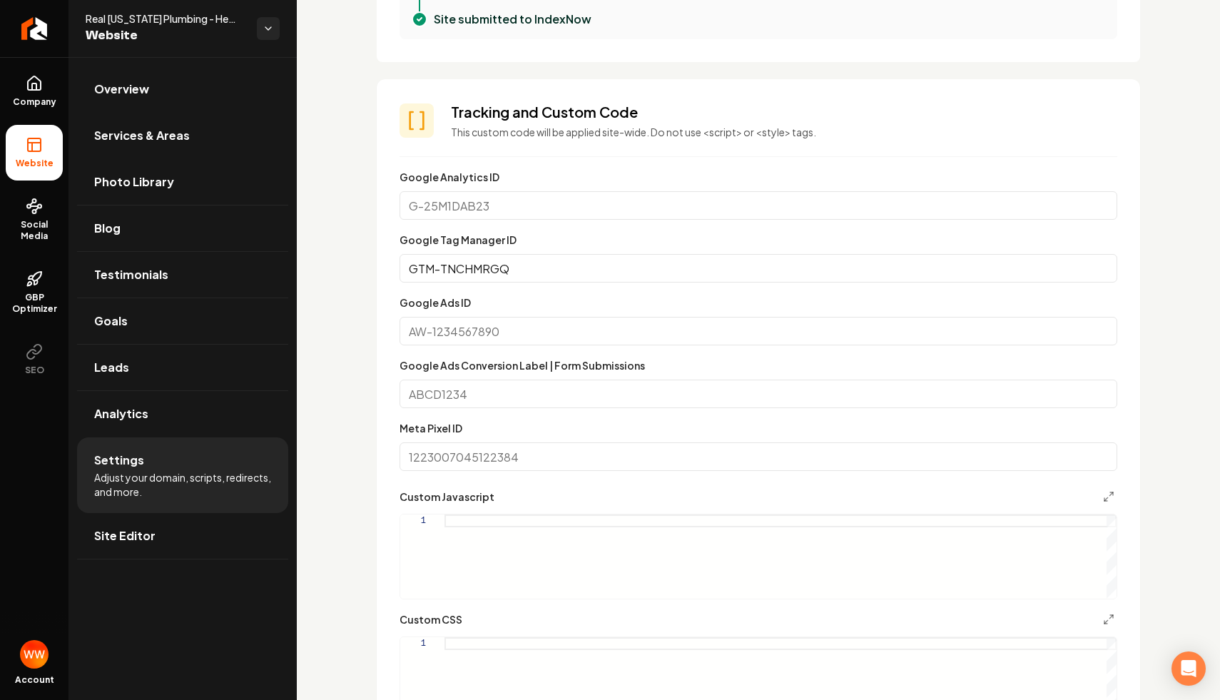
scroll to position [688, 0]
click at [558, 338] on input "Google Ads ID" at bounding box center [759, 329] width 718 height 29
type input "AW-17275671430"
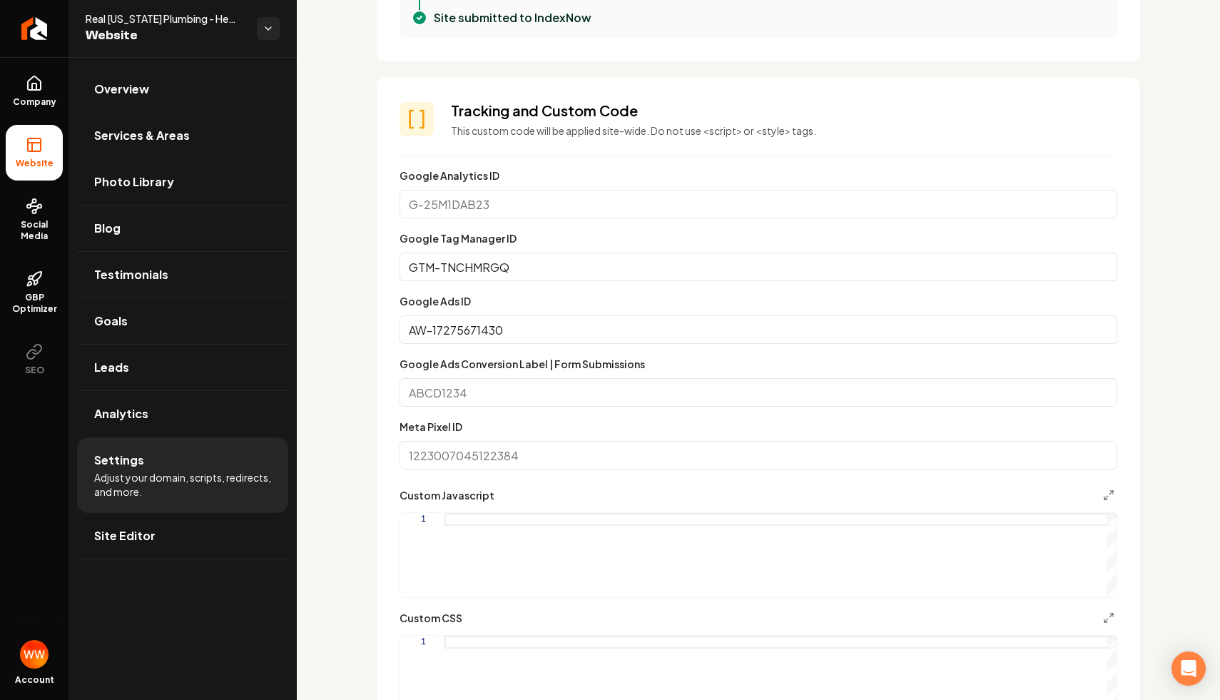
click at [510, 332] on input "AW-17275671430" at bounding box center [759, 329] width 718 height 29
click at [534, 305] on div "Google Ads ID AW-17275671430" at bounding box center [759, 318] width 718 height 51
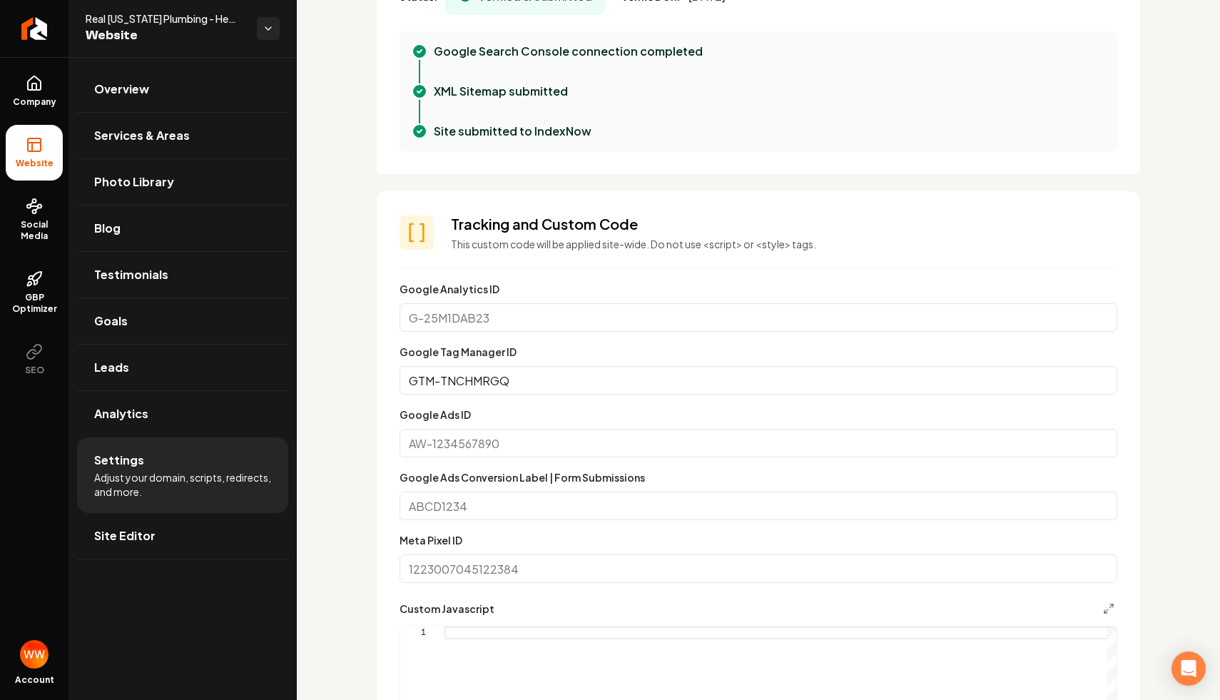
scroll to position [607, 0]
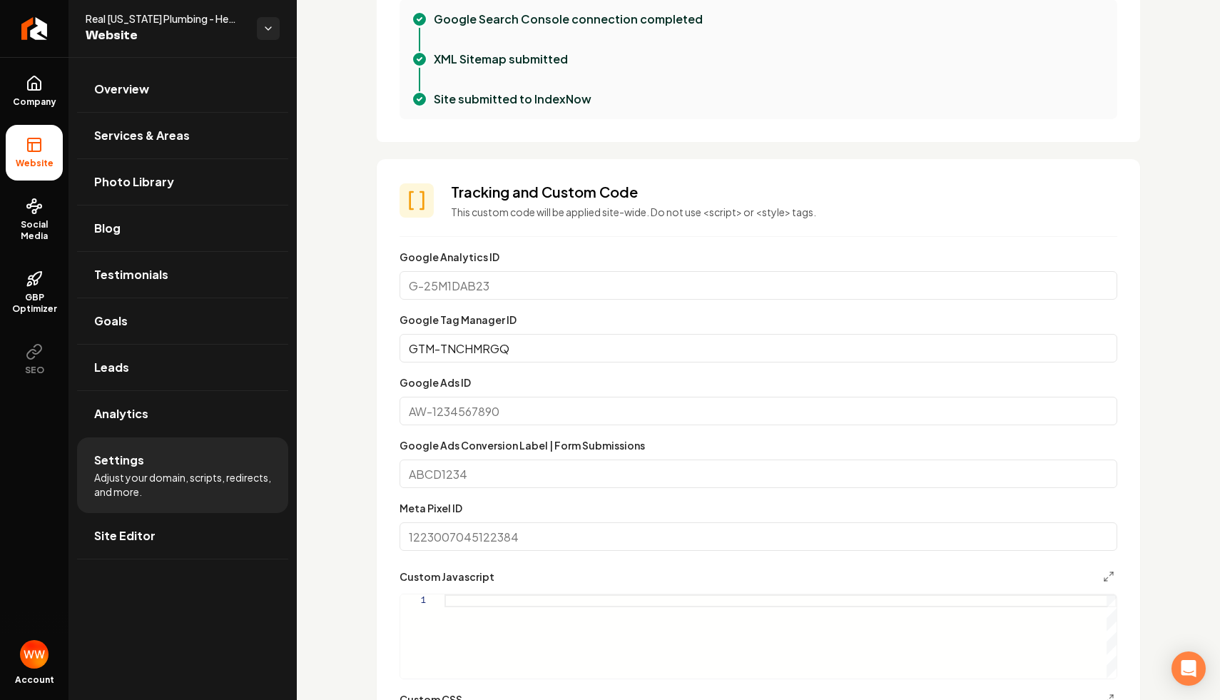
click at [530, 404] on input "Google Ads ID" at bounding box center [759, 411] width 718 height 29
paste input "17275671430"
type input "AW-17275671430"
paste input "FtRwCJvR1-QaEIan161A"
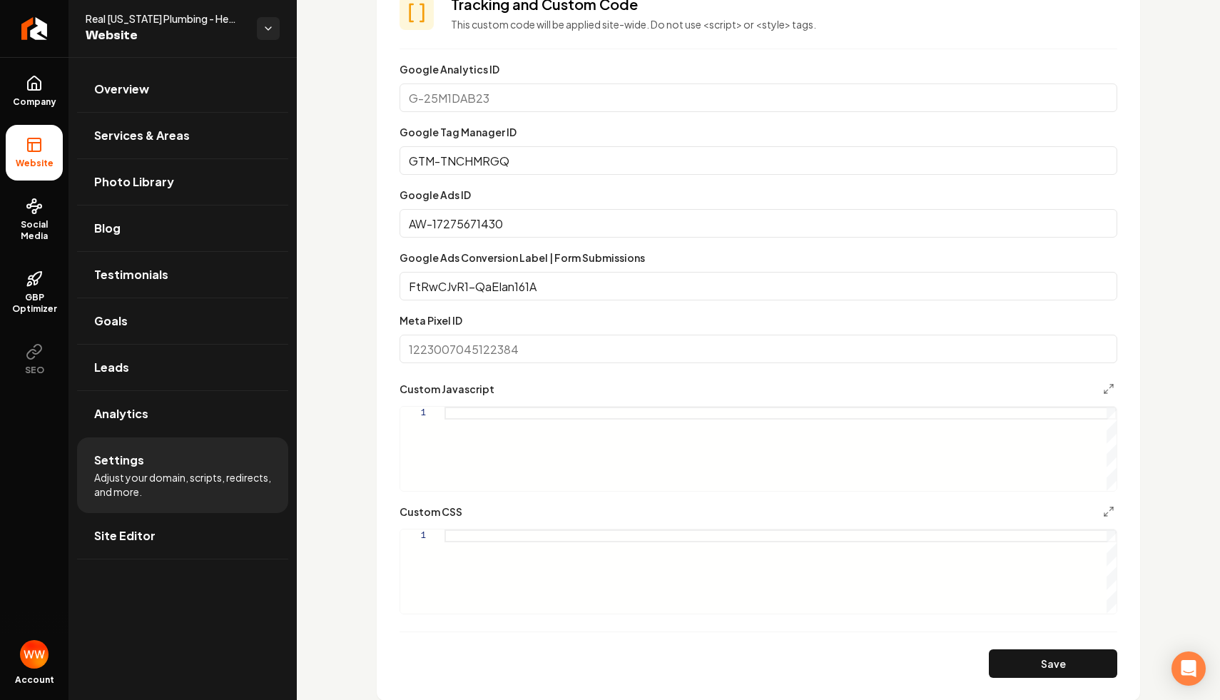
scroll to position [818, 0]
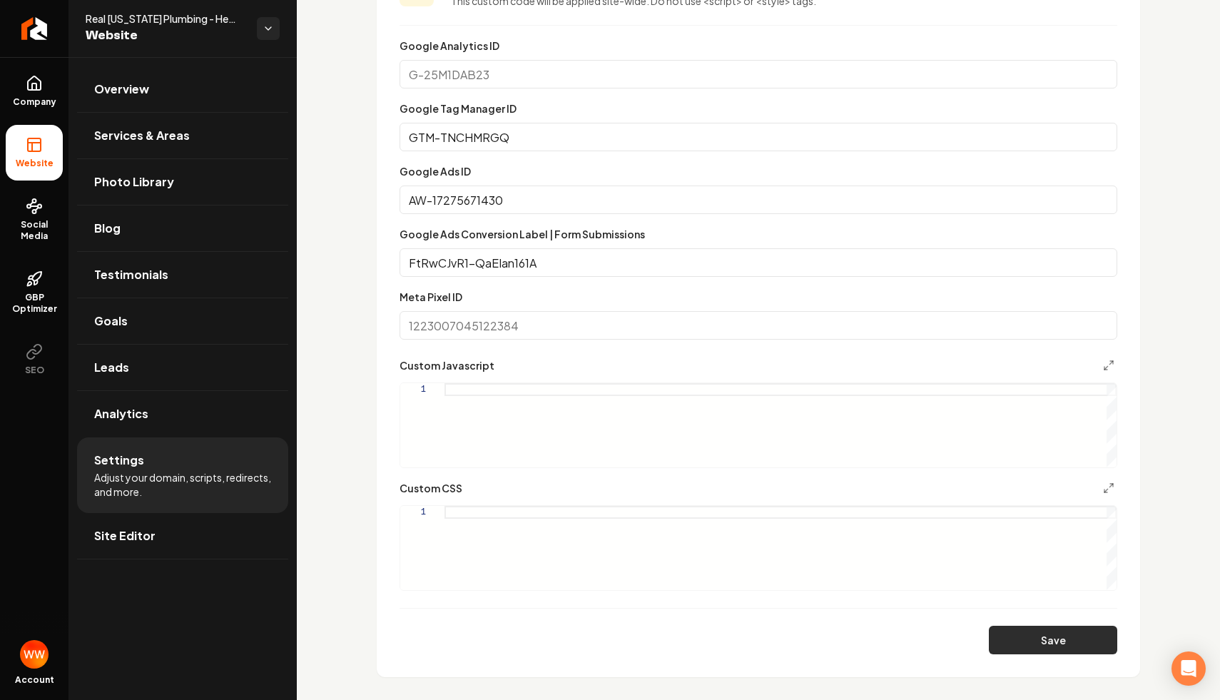
type input "FtRwCJvR1-QaEIan161A"
click at [995, 629] on button "Save" at bounding box center [1053, 640] width 128 height 29
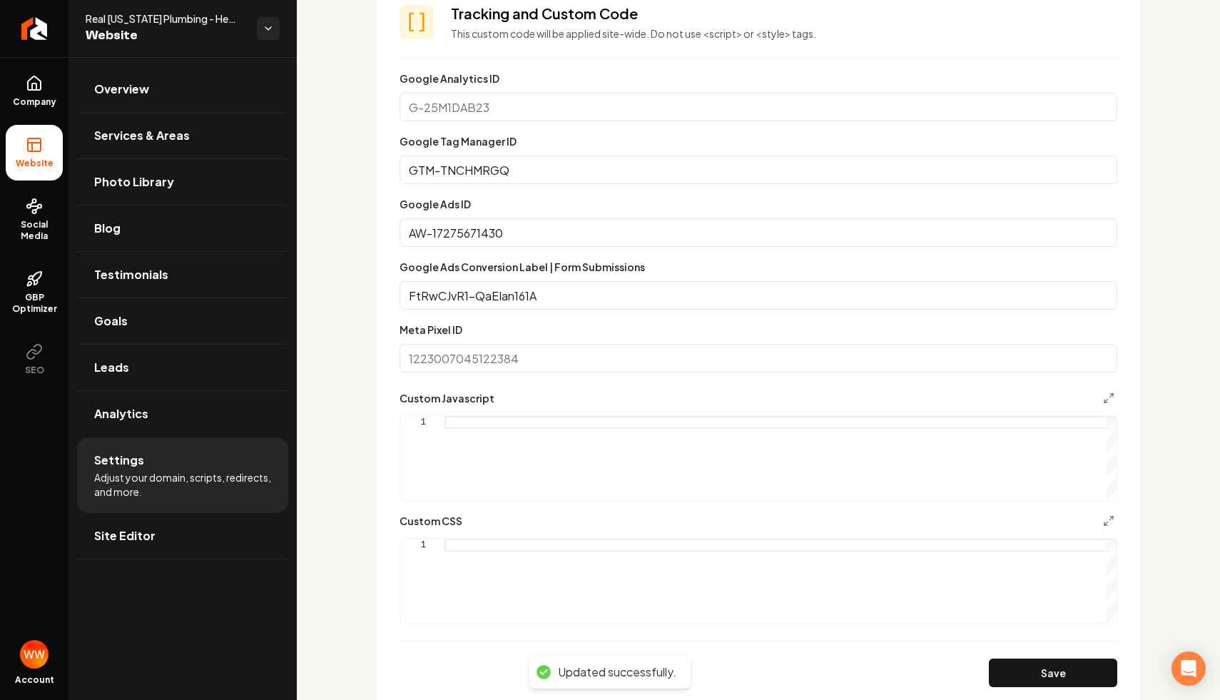
scroll to position [749, 0]
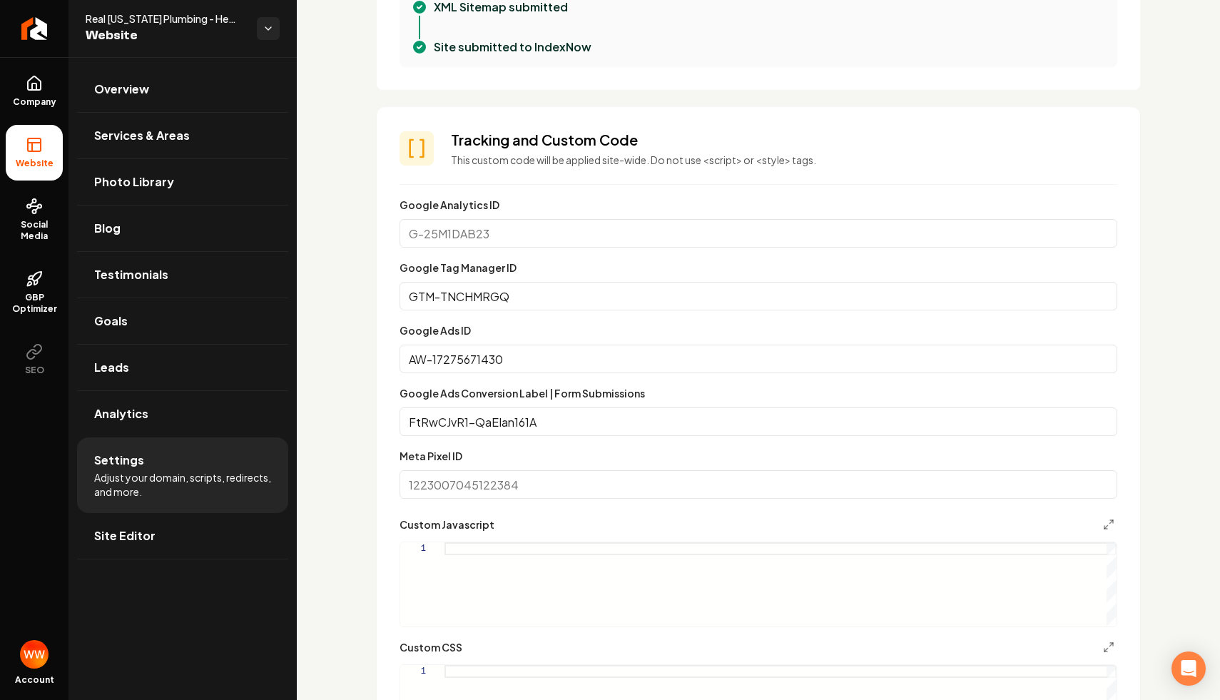
scroll to position [662, 0]
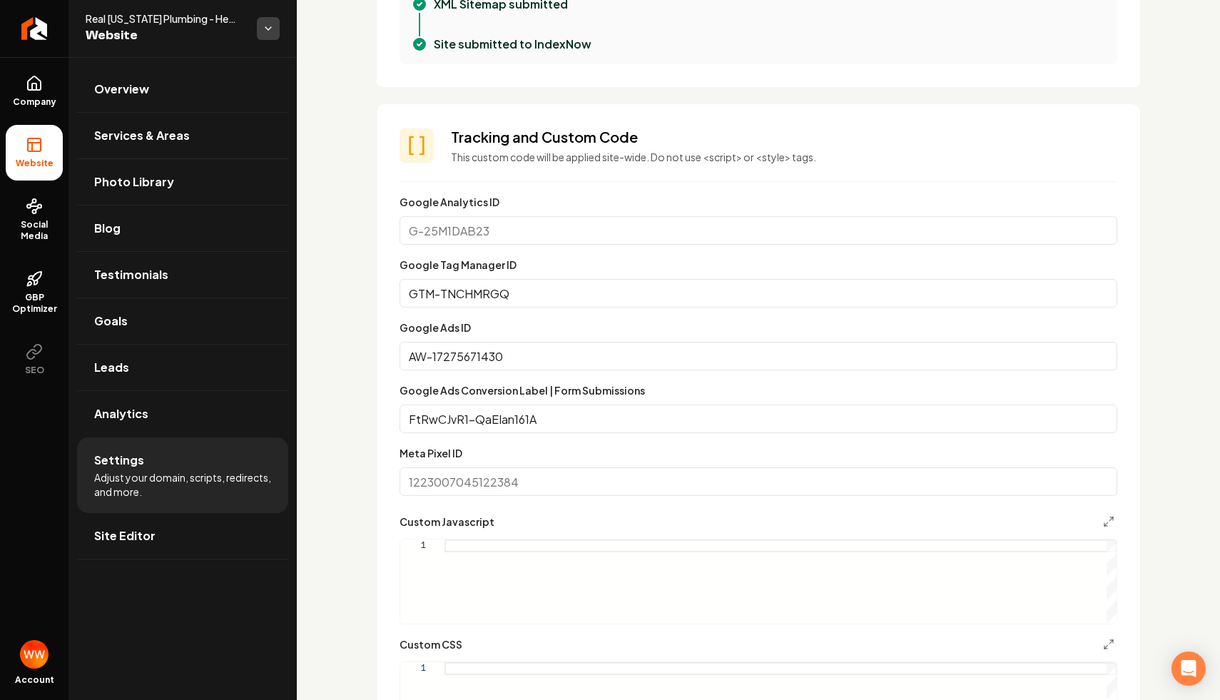
click at [273, 29] on html "Company Website Social Media GBP Optimizer SEO Account Real [US_STATE] Plumbing…" at bounding box center [610, 350] width 1220 height 700
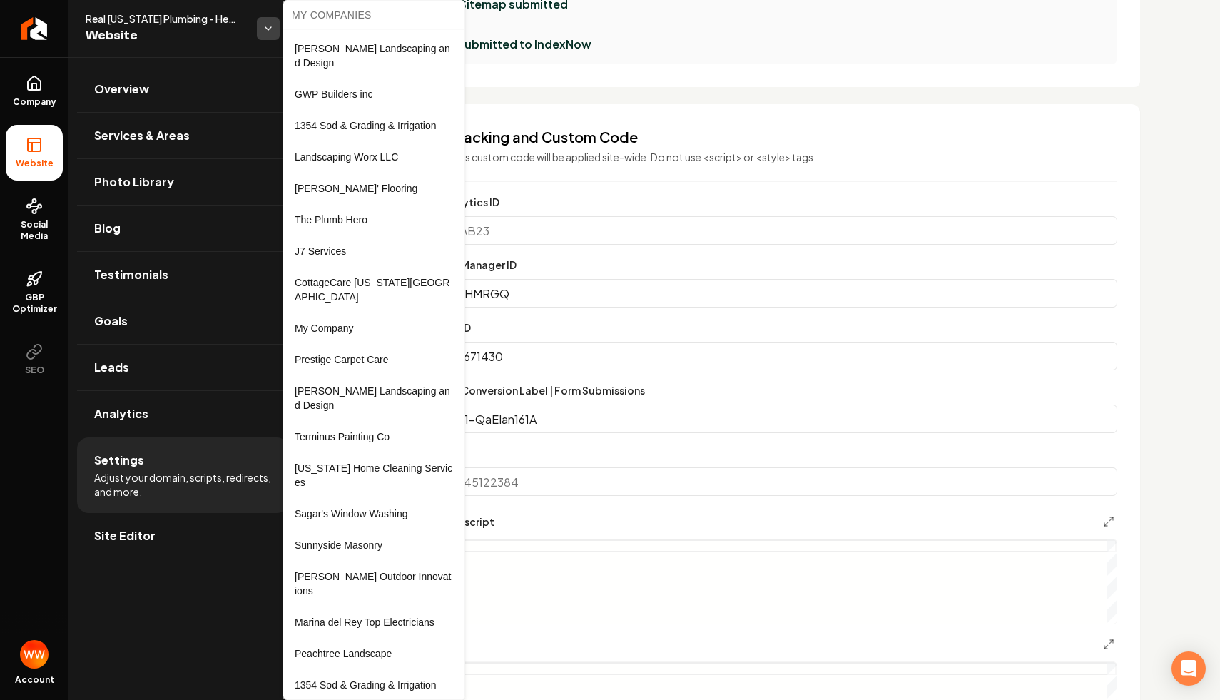
click at [273, 29] on html "Company Website Social Media GBP Optimizer SEO Account Real [US_STATE] Plumbing…" at bounding box center [610, 350] width 1220 height 700
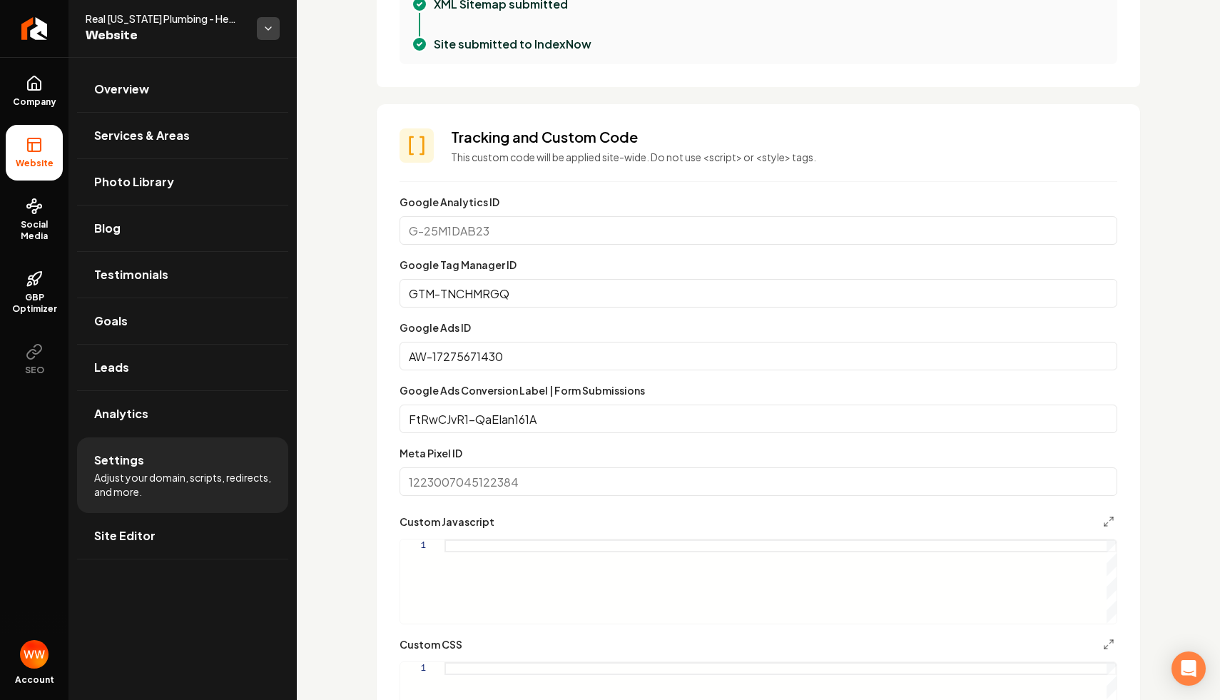
click at [273, 29] on html "Company Website Social Media GBP Optimizer SEO Account Real [US_STATE] Plumbing…" at bounding box center [610, 350] width 1220 height 700
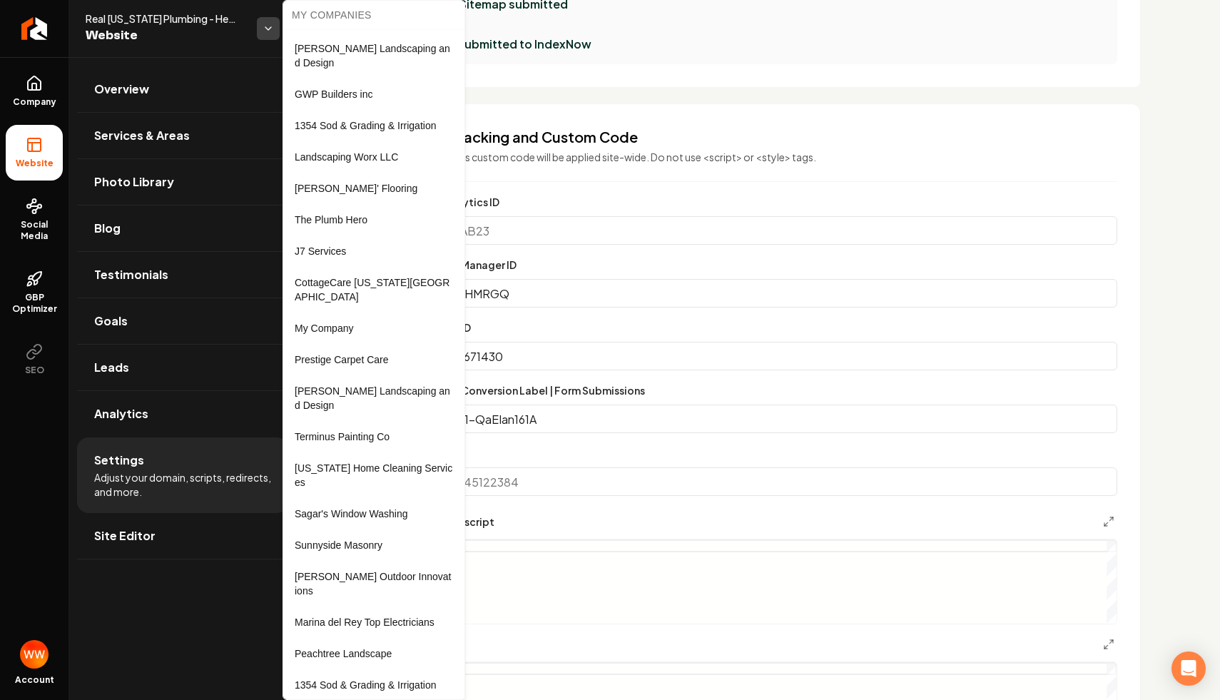
click at [273, 29] on html "Company Website Social Media GBP Optimizer SEO Account Real [US_STATE] Plumbing…" at bounding box center [610, 350] width 1220 height 700
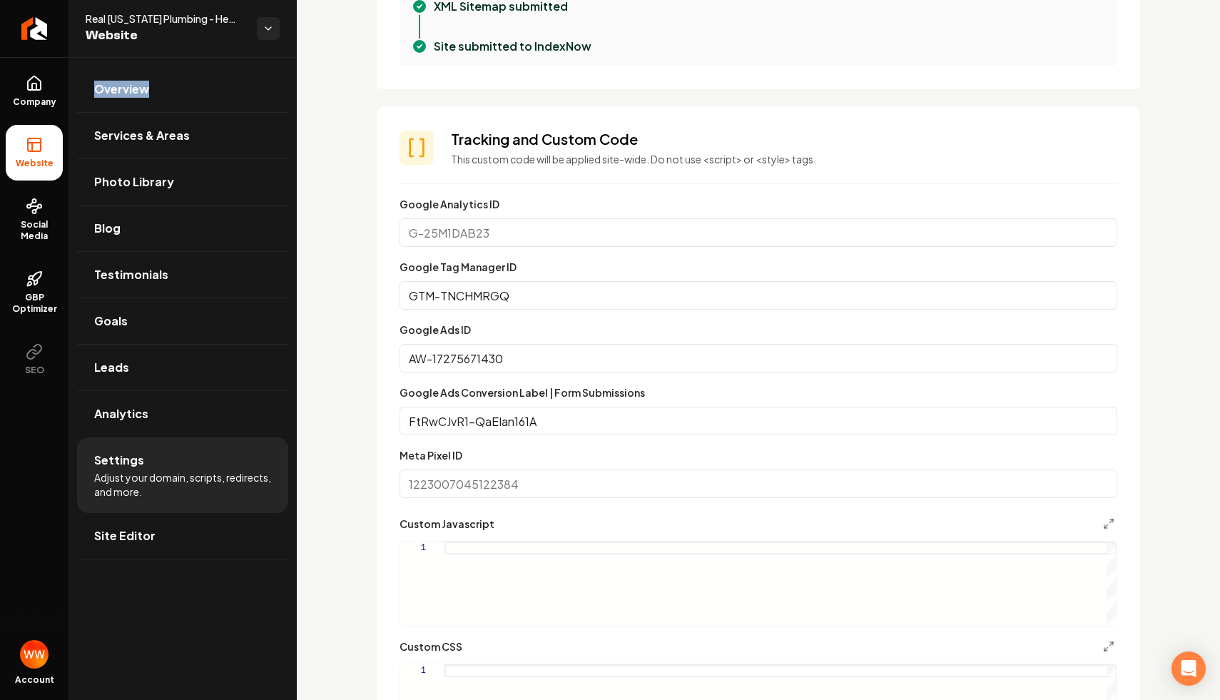
scroll to position [629, 0]
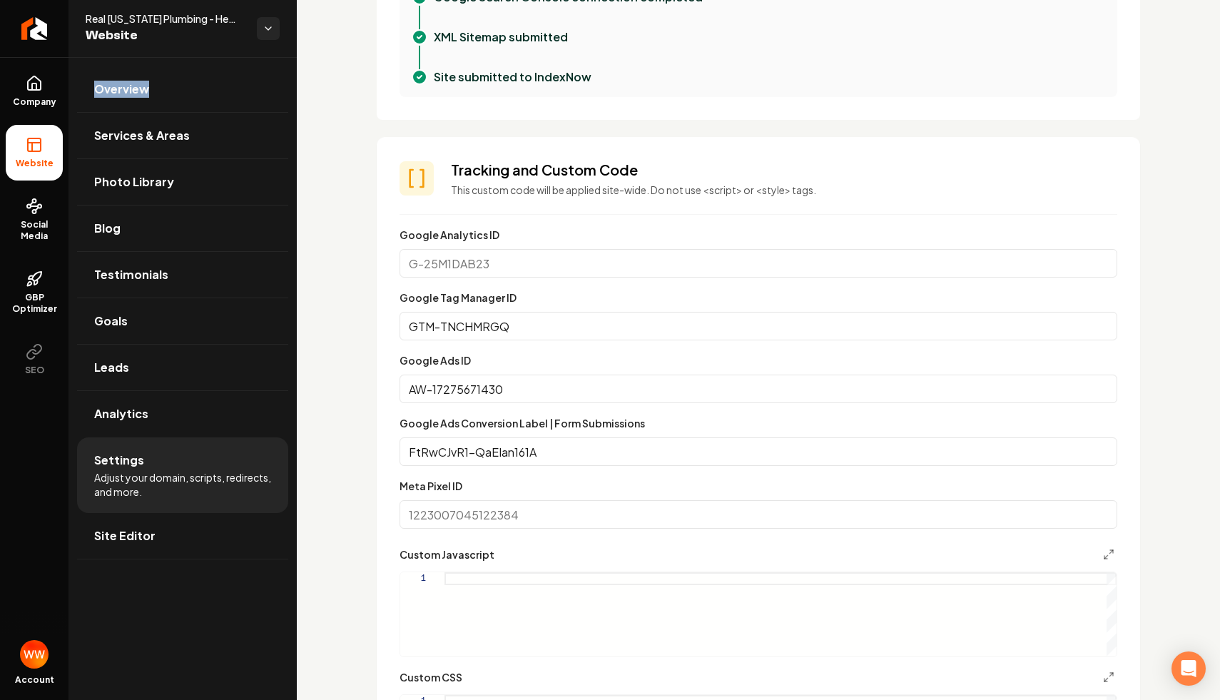
click at [582, 390] on input "AW-17275671430" at bounding box center [759, 389] width 718 height 29
click at [573, 387] on input "AW-17275671430" at bounding box center [759, 389] width 718 height 29
click at [558, 437] on input "FtRwCJvR1-QaEIan161A" at bounding box center [759, 451] width 718 height 29
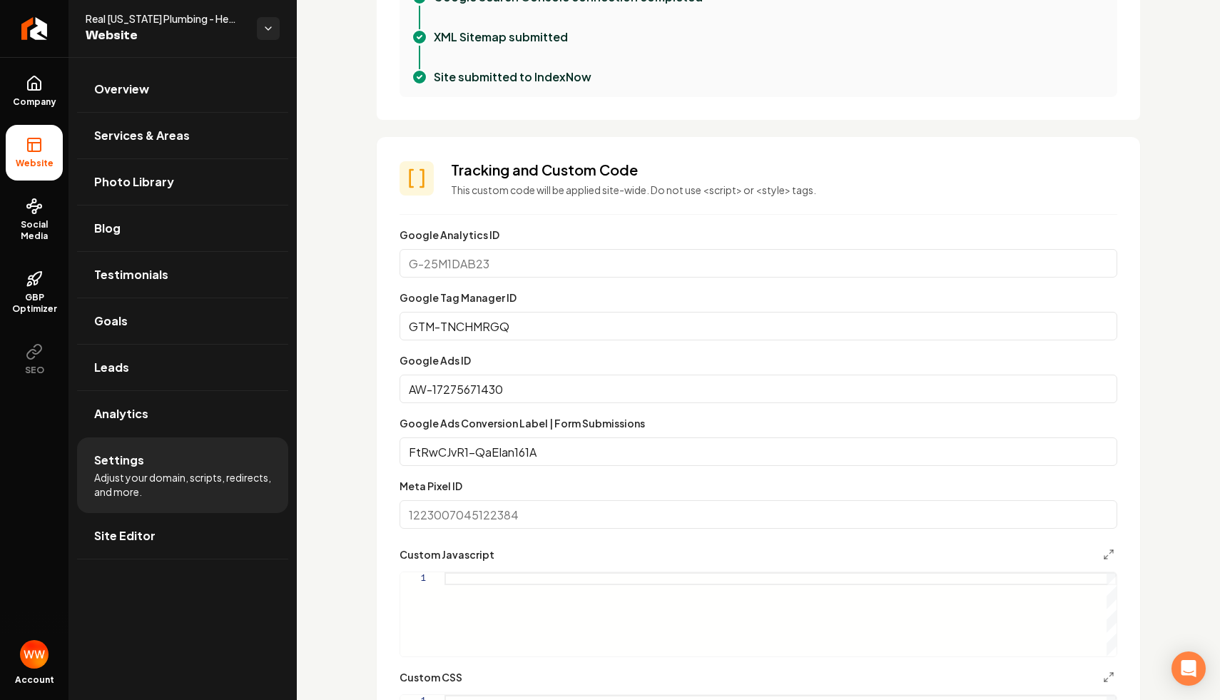
click at [558, 437] on input "FtRwCJvR1-QaEIan161A" at bounding box center [759, 451] width 718 height 29
click at [605, 457] on input "FtRwCJvR1-QaEIan161A" at bounding box center [759, 451] width 718 height 29
click at [434, 381] on input "AW-17275671430" at bounding box center [759, 389] width 718 height 29
click at [419, 387] on input "AW-17275671430" at bounding box center [759, 389] width 718 height 29
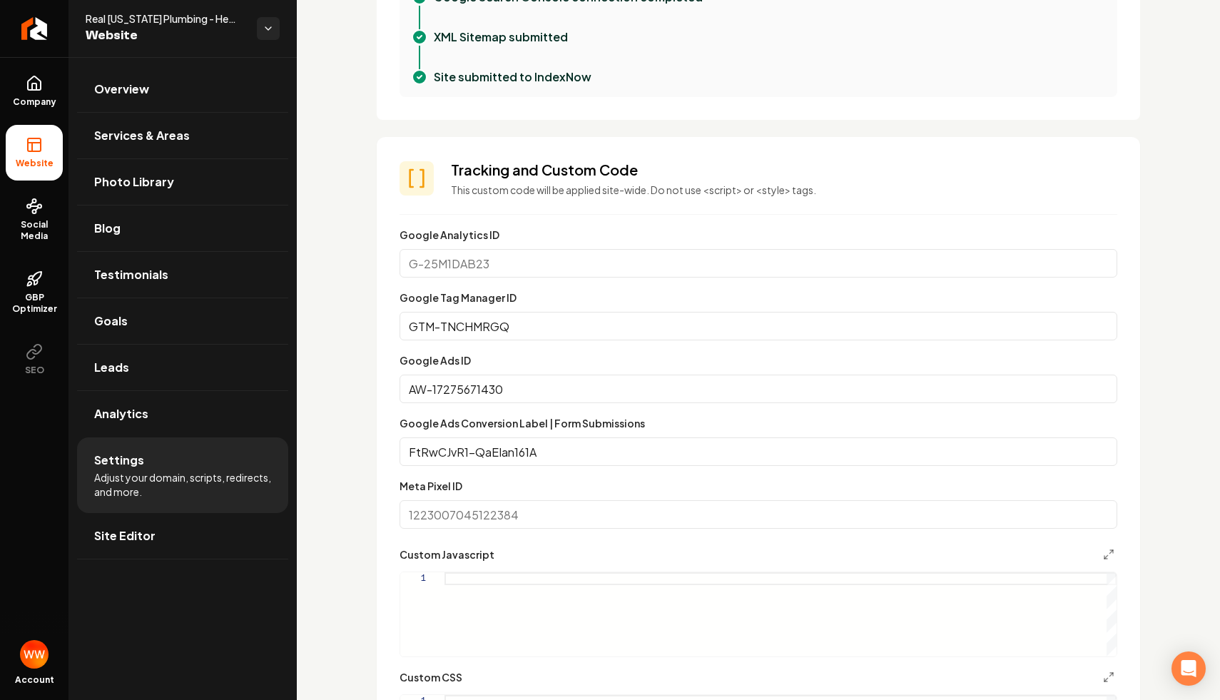
click at [419, 387] on input "AW-17275671430" at bounding box center [759, 389] width 718 height 29
click at [178, 66] on link "Overview" at bounding box center [182, 89] width 211 height 46
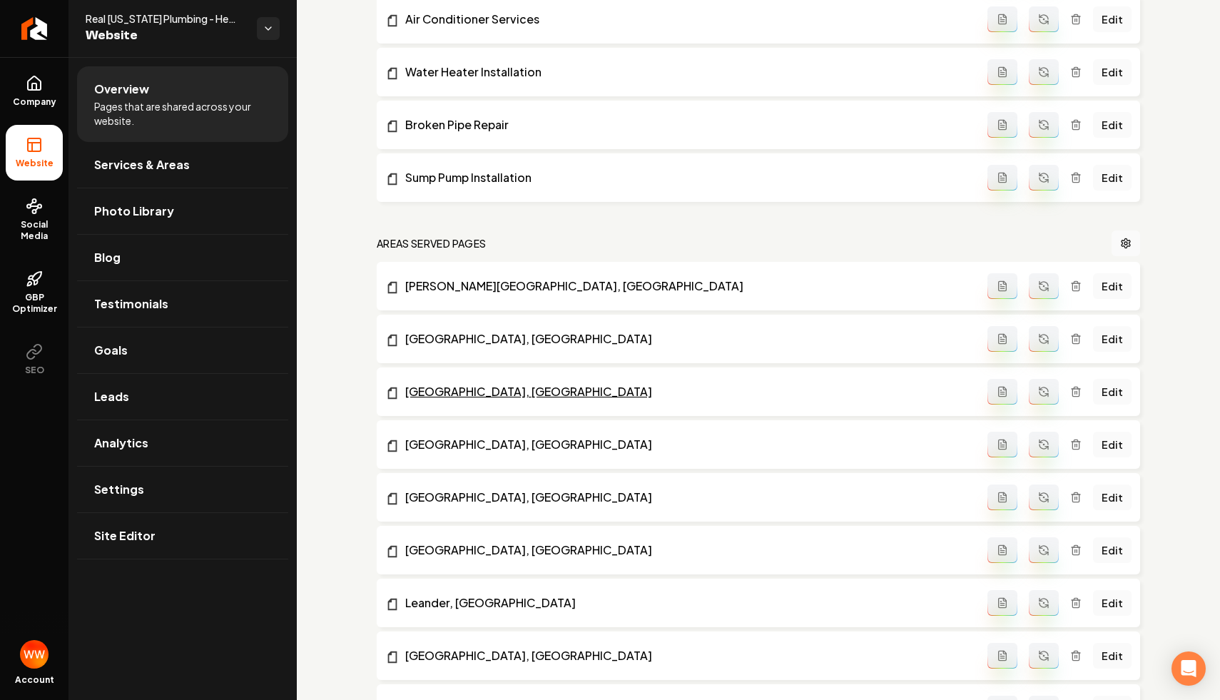
scroll to position [1068, 0]
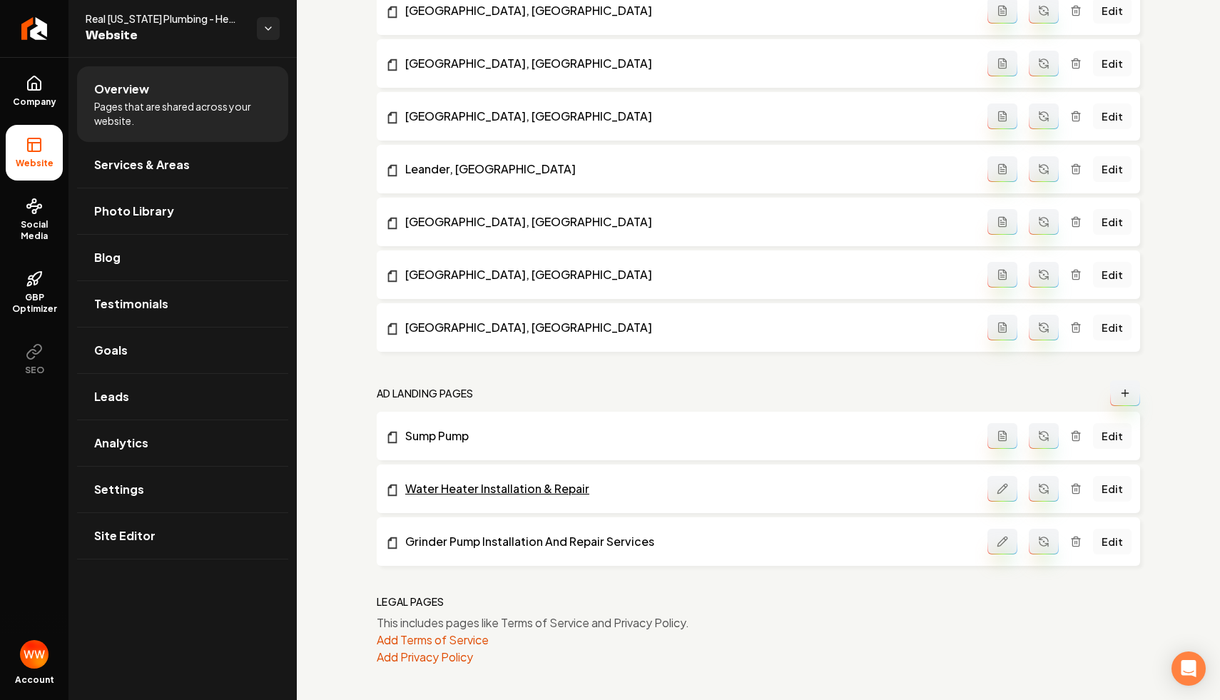
click at [522, 493] on link "Water Heater Installation & Repair" at bounding box center [686, 488] width 602 height 17
click at [589, 489] on link "Water Heater Installation & Repair" at bounding box center [686, 488] width 602 height 17
